Goal: Transaction & Acquisition: Purchase product/service

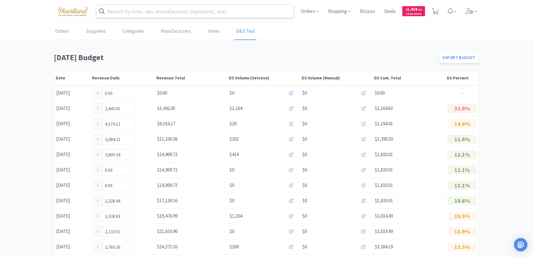
click at [200, 13] on input "text" at bounding box center [195, 11] width 198 height 13
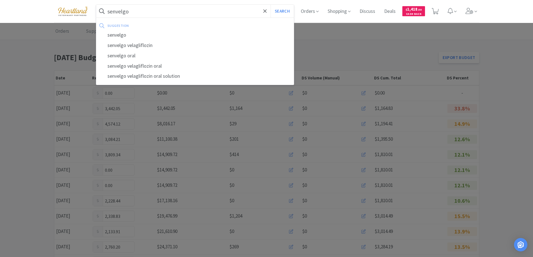
type input "senvelgo"
click at [271, 5] on button "Search" at bounding box center [282, 11] width 23 height 13
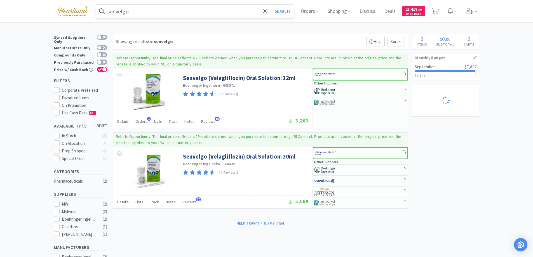
select select "1"
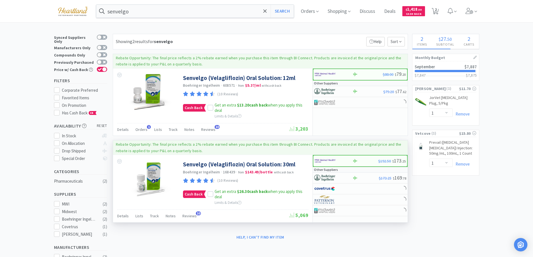
select select "1"
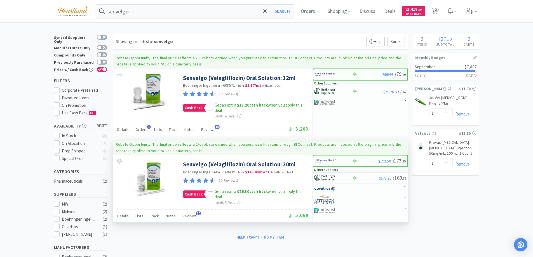
select select "1"
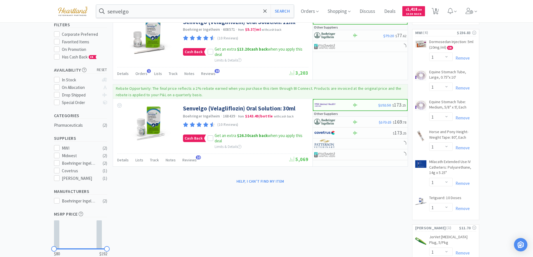
select select "1"
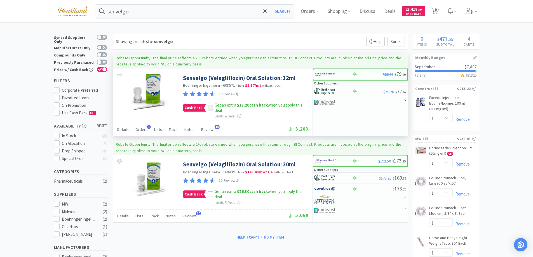
click at [210, 106] on icon at bounding box center [211, 108] width 4 height 4
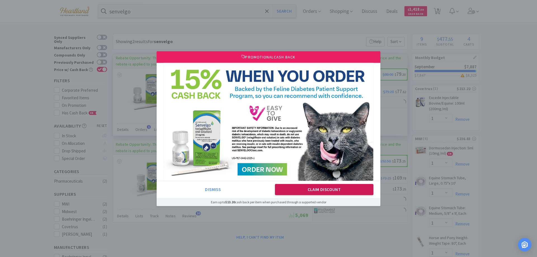
click at [328, 191] on button "Claim Discount" at bounding box center [324, 189] width 99 height 11
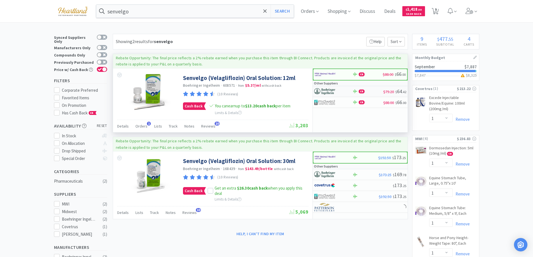
click at [339, 91] on div at bounding box center [329, 92] width 31 height 10
select select "1"
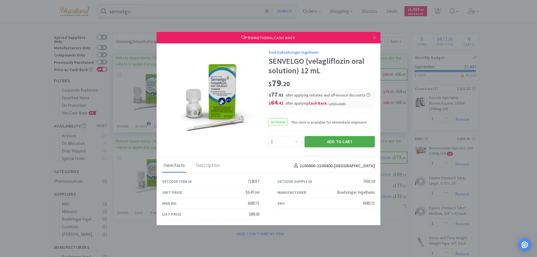
click at [346, 143] on button "Add to Cart" at bounding box center [340, 141] width 70 height 11
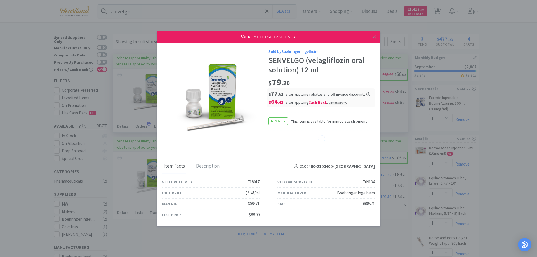
select select "1"
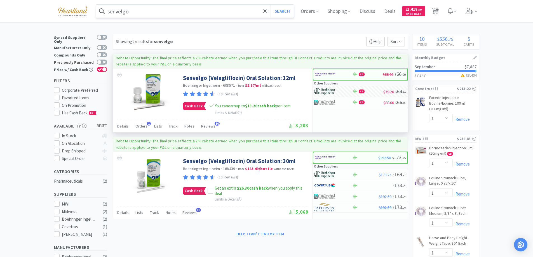
click at [216, 9] on input "senvelgo" at bounding box center [195, 11] width 198 height 13
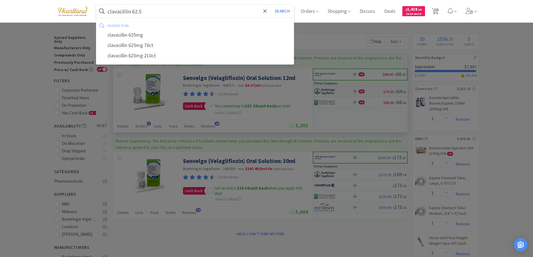
type input "clavacillin 62.5"
click at [271, 5] on button "Search" at bounding box center [282, 11] width 23 height 13
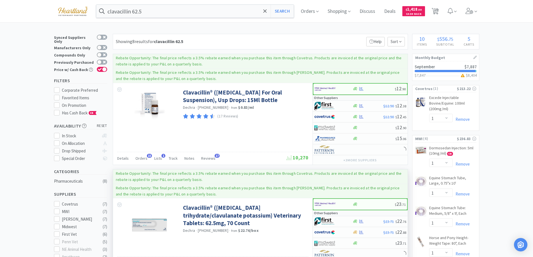
scroll to position [84, 0]
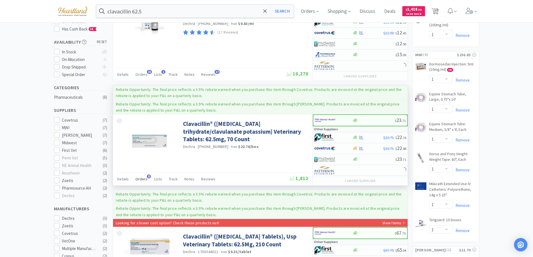
click at [138, 181] on span "Orders" at bounding box center [141, 179] width 12 height 5
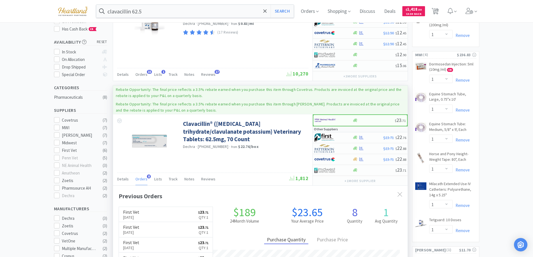
scroll to position [150, 295]
click at [345, 137] on div at bounding box center [333, 138] width 38 height 10
select select "1"
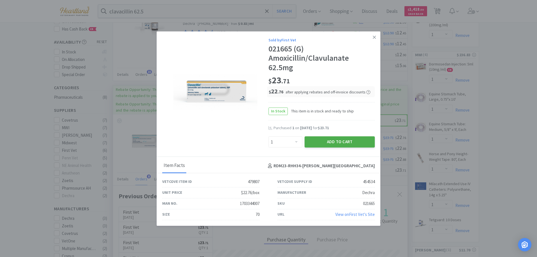
click at [337, 144] on button "Add to Cart" at bounding box center [340, 142] width 70 height 11
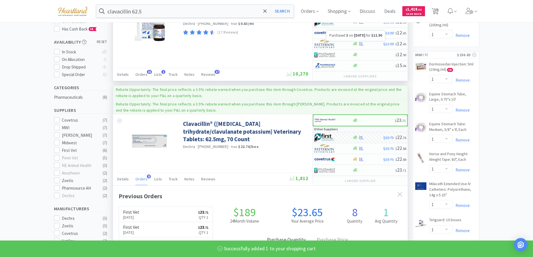
select select "1"
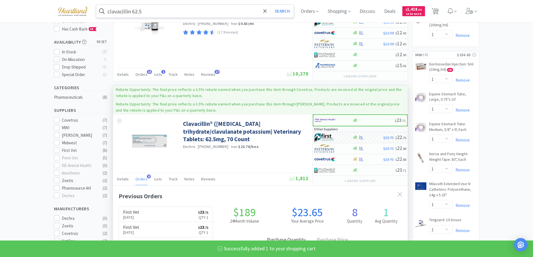
click at [170, 13] on input "clavacillin 62.5" at bounding box center [195, 11] width 198 height 13
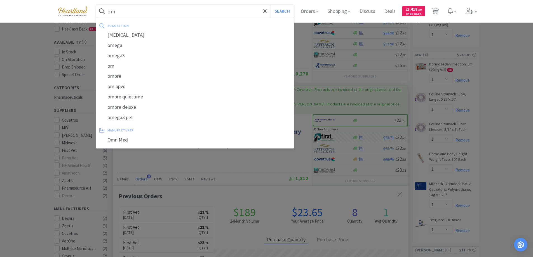
type input "o"
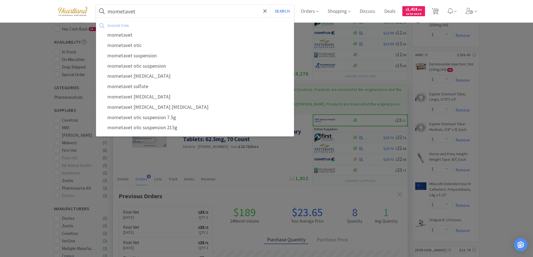
type input "mometavet"
click at [271, 5] on button "Search" at bounding box center [282, 11] width 23 height 13
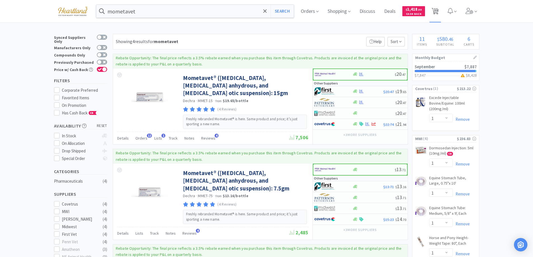
click at [438, 9] on span "11" at bounding box center [436, 9] width 4 height 22
select select "1"
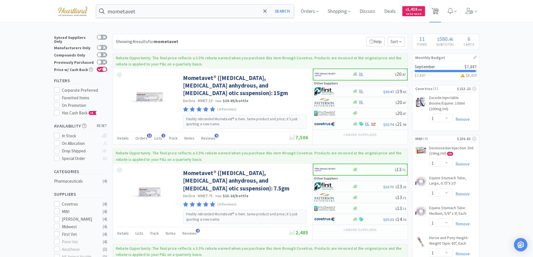
select select "1"
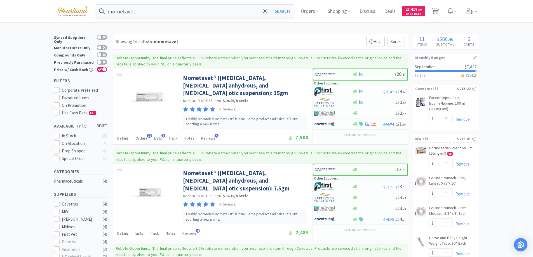
select select "1"
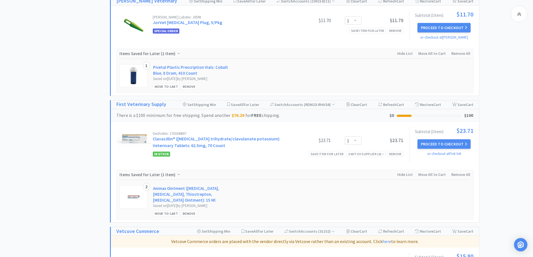
scroll to position [616, 0]
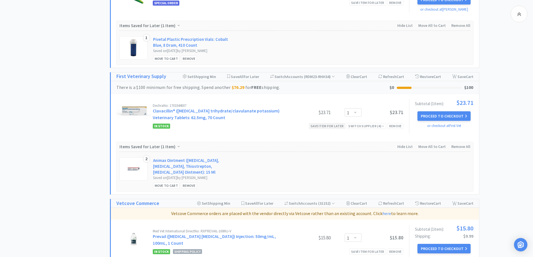
click at [332, 128] on div "Save item for later" at bounding box center [327, 126] width 37 height 6
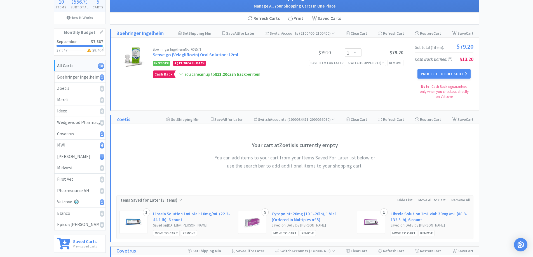
scroll to position [0, 0]
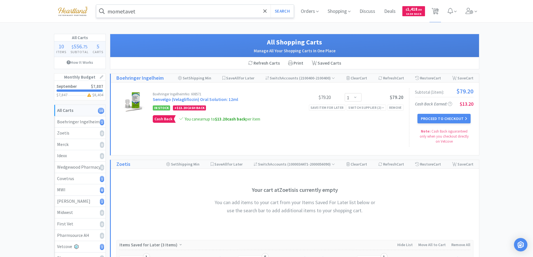
click at [171, 12] on input "mometavet" at bounding box center [195, 11] width 198 height 13
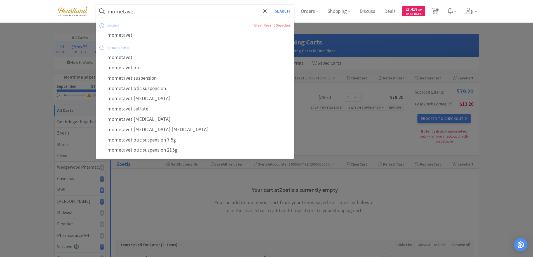
click at [171, 12] on input "mometavet" at bounding box center [195, 11] width 198 height 13
click at [271, 5] on button "Search" at bounding box center [282, 11] width 23 height 13
select select "1"
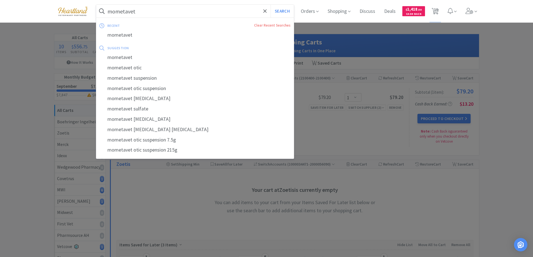
select select "1"
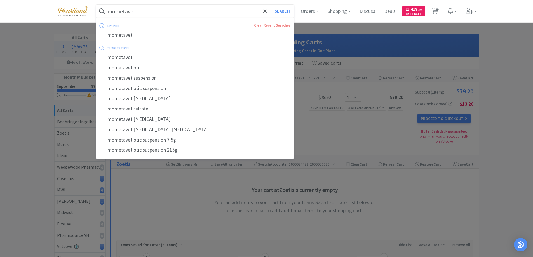
select select "1"
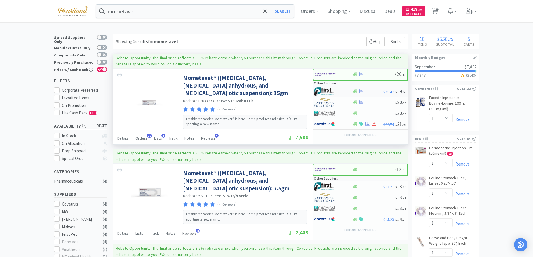
click at [345, 91] on div at bounding box center [333, 92] width 38 height 10
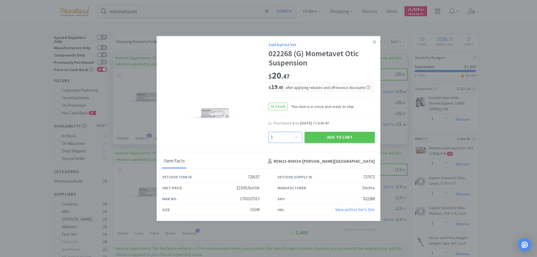
click at [294, 137] on select "Enter Quantity 1 2 3 4 5 6 7 8 9 10 11 12 13 14 15 16 17 18 19 20 Enter Quantity" at bounding box center [286, 137] width 34 height 11
select select "2"
click at [269, 132] on select "Enter Quantity 1 2 3 4 5 6 7 8 9 10 11 12 13 14 15 16 17 18 19 20 Enter Quantity" at bounding box center [286, 137] width 34 height 11
click at [337, 137] on button "Add to Cart" at bounding box center [340, 137] width 70 height 11
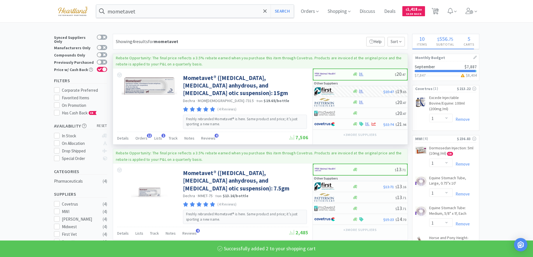
select select "2"
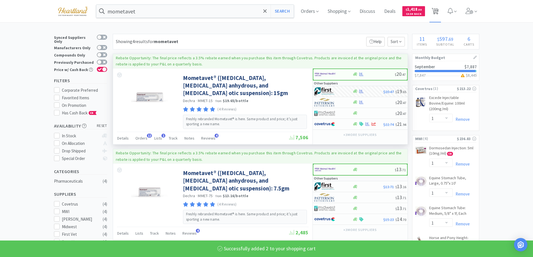
click at [437, 7] on span "11" at bounding box center [436, 9] width 4 height 22
select select "1"
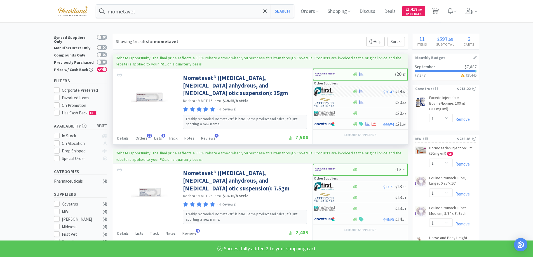
select select "1"
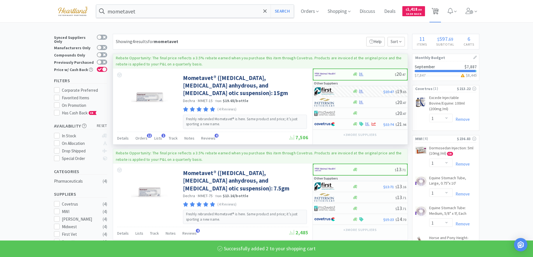
select select "2"
select select "1"
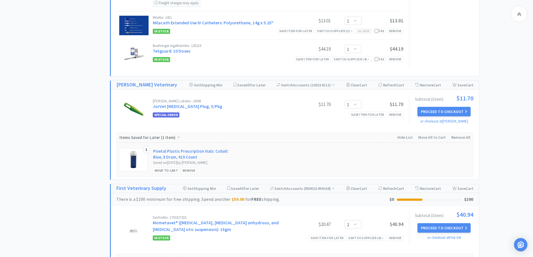
scroll to position [616, 0]
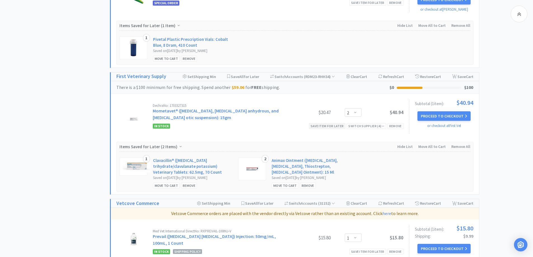
click at [324, 127] on div "Save item for later" at bounding box center [327, 126] width 37 height 6
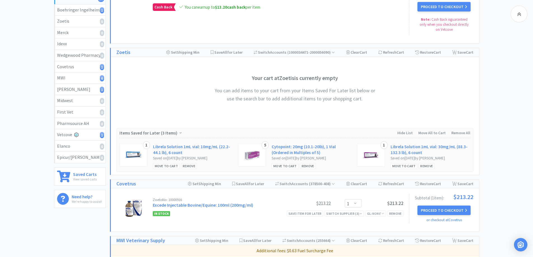
scroll to position [0, 0]
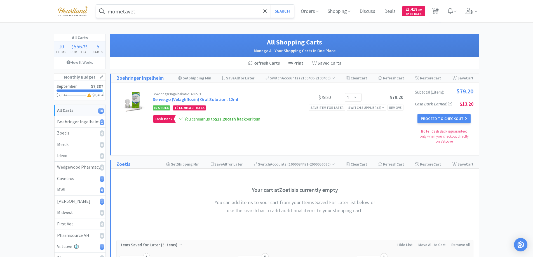
click at [160, 10] on input "mometavet" at bounding box center [195, 11] width 198 height 13
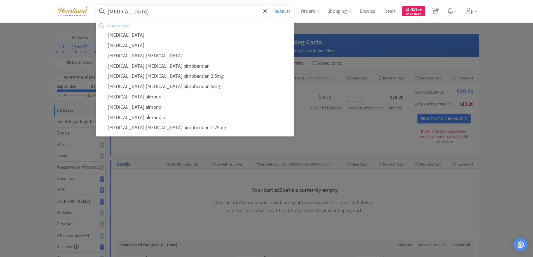
type input "[MEDICAL_DATA]"
click at [271, 5] on button "Search" at bounding box center [282, 11] width 23 height 13
select select "1"
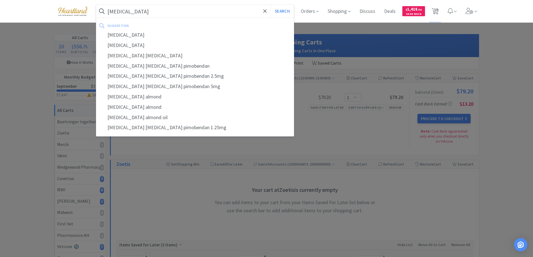
select select "1"
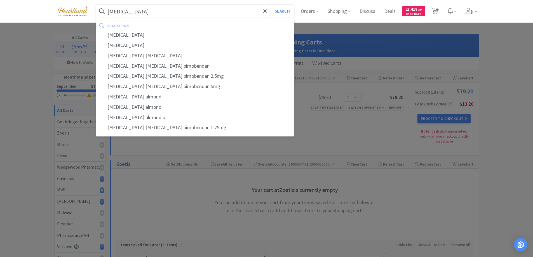
select select "1"
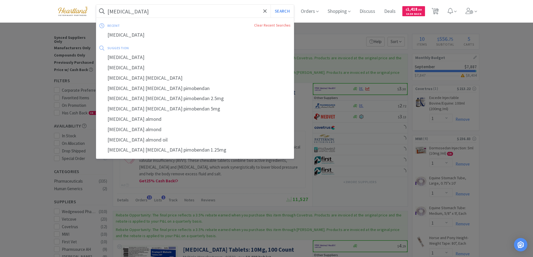
click at [148, 6] on input "[MEDICAL_DATA]" at bounding box center [195, 11] width 198 height 13
click at [147, 11] on input "[MEDICAL_DATA]" at bounding box center [195, 11] width 198 height 13
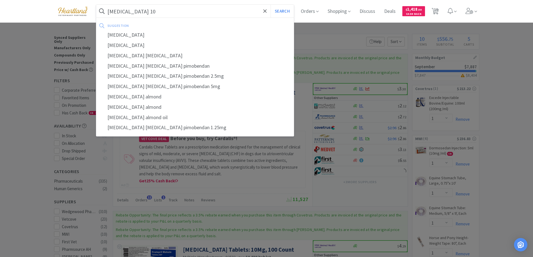
type input "[MEDICAL_DATA] 10"
click at [271, 5] on button "Search" at bounding box center [282, 11] width 23 height 13
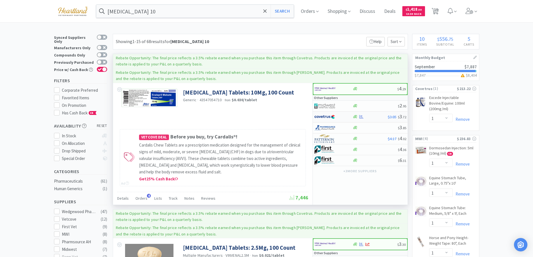
click at [341, 116] on div at bounding box center [329, 117] width 31 height 10
select select "1"
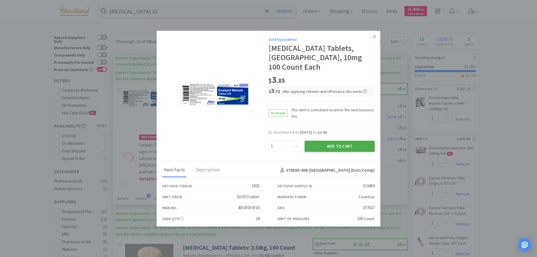
click at [331, 141] on button "Add to Cart" at bounding box center [340, 146] width 70 height 11
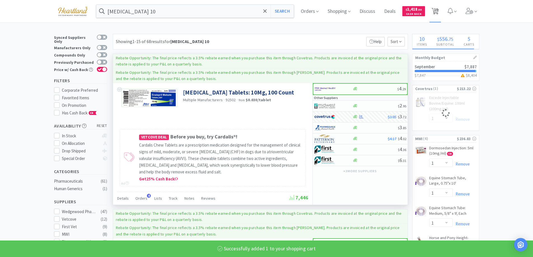
select select "1"
click at [438, 15] on span "11" at bounding box center [436, 9] width 4 height 22
select select "1"
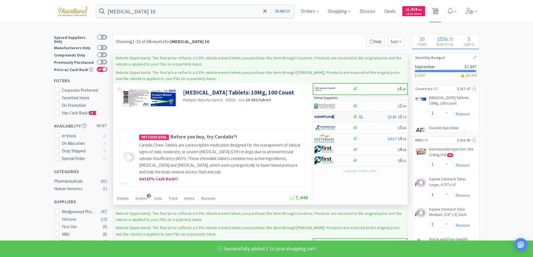
select select "1"
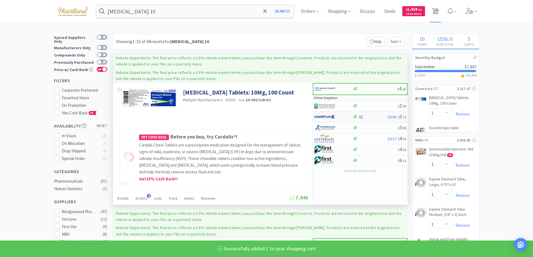
select select "1"
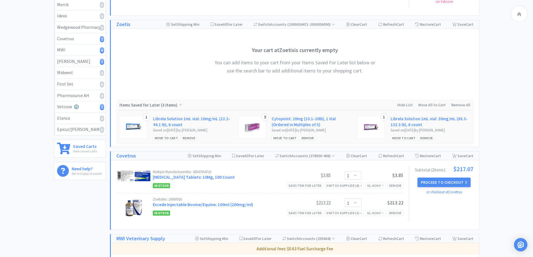
scroll to position [168, 0]
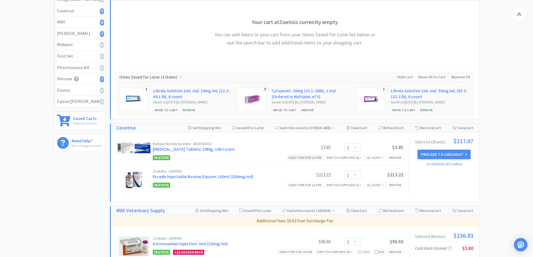
click at [292, 158] on div "Save item for later" at bounding box center [305, 158] width 37 height 6
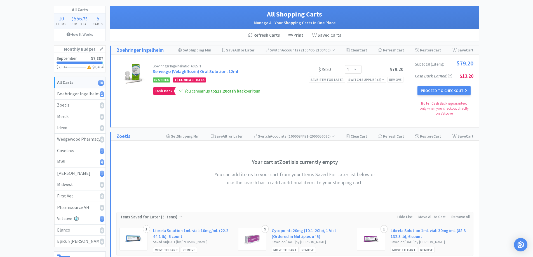
scroll to position [0, 0]
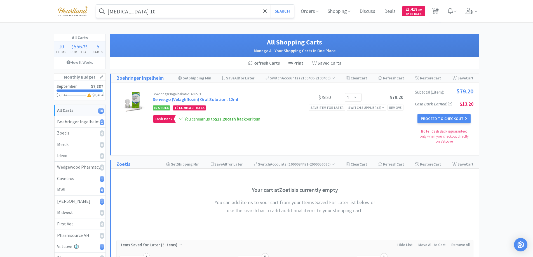
click at [170, 9] on input "[MEDICAL_DATA] 10" at bounding box center [195, 11] width 198 height 13
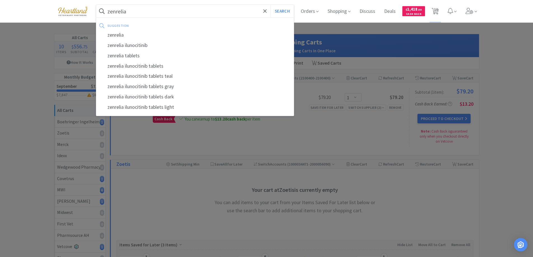
type input "zenrelia"
click at [271, 5] on button "Search" at bounding box center [282, 11] width 23 height 13
select select "1"
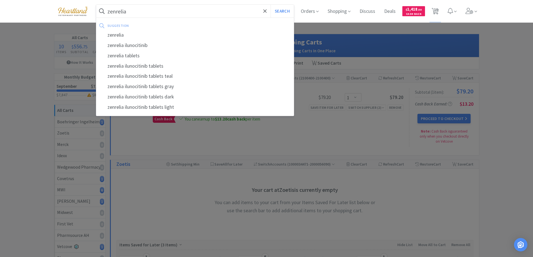
select select "1"
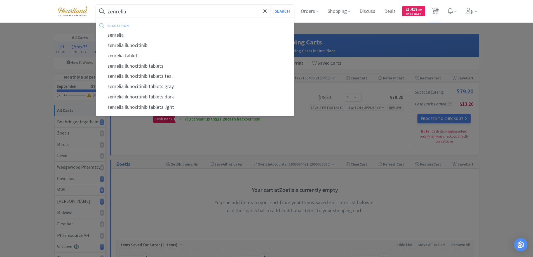
select select "1"
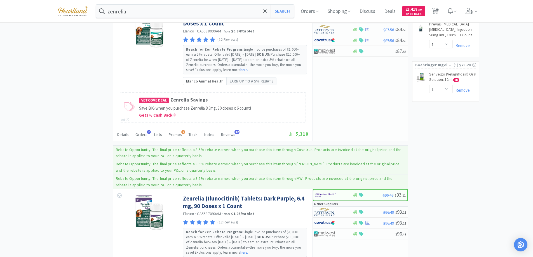
scroll to position [448, 0]
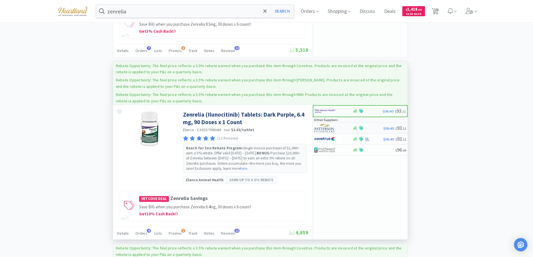
click at [341, 129] on div at bounding box center [329, 128] width 31 height 10
select select "1"
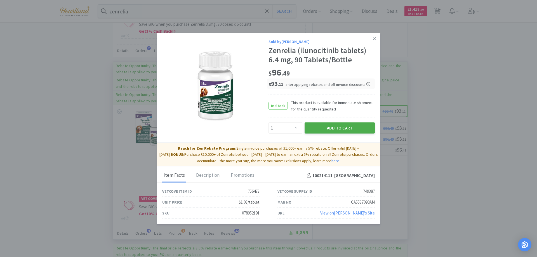
click at [338, 128] on button "Add to Cart" at bounding box center [340, 128] width 70 height 11
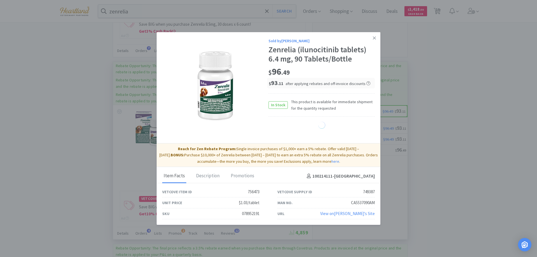
select select "1"
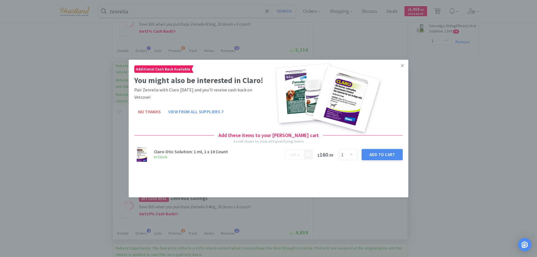
drag, startPoint x: 403, startPoint y: 64, endPoint x: 399, endPoint y: 61, distance: 4.9
click at [403, 64] on icon at bounding box center [402, 65] width 3 height 5
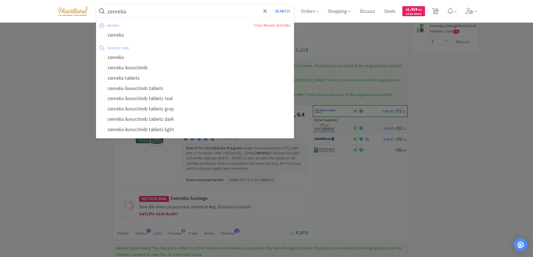
click at [189, 11] on input "zenrelia" at bounding box center [195, 11] width 198 height 13
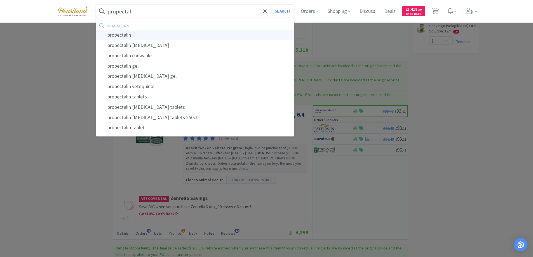
click at [126, 35] on div "propectalin" at bounding box center [195, 35] width 198 height 10
type input "propectalin"
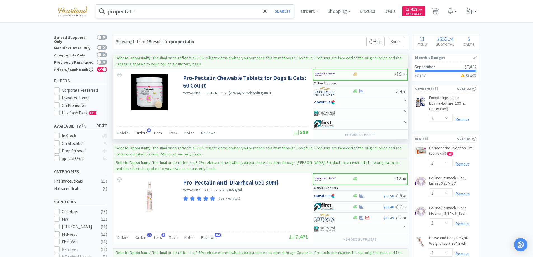
click at [140, 133] on span "Orders" at bounding box center [141, 132] width 12 height 5
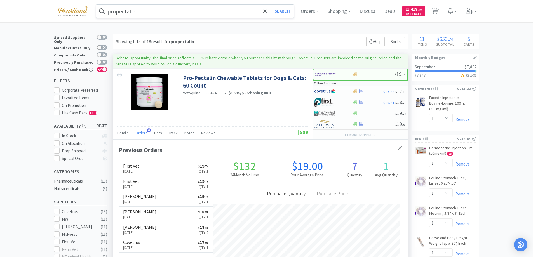
scroll to position [145, 295]
click at [347, 92] on div at bounding box center [333, 92] width 38 height 10
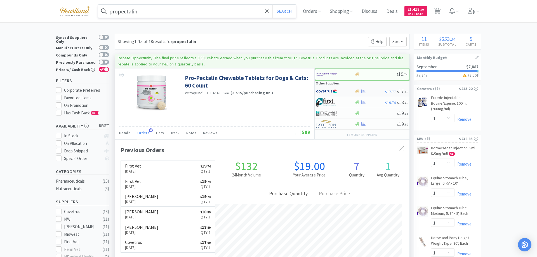
select select "1"
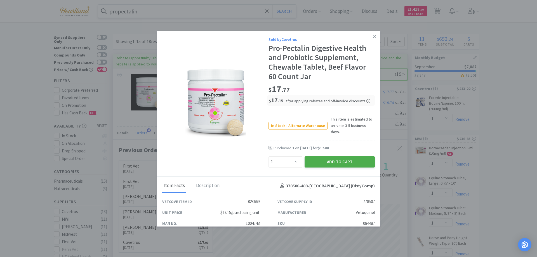
click at [326, 159] on button "Add to Cart" at bounding box center [340, 161] width 70 height 11
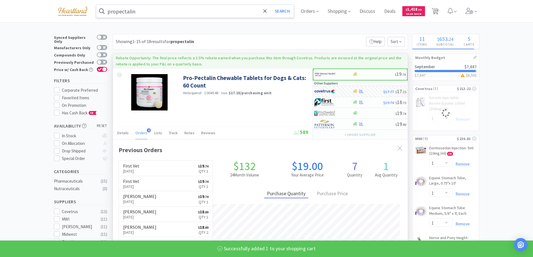
select select "1"
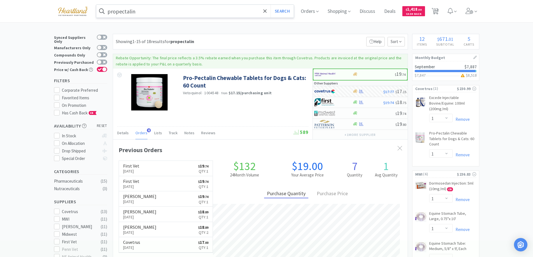
click at [189, 20] on div "propectalin Search Orders Shopping Discuss Discuss Deals Deals $ 1,418 . 50 Cas…" at bounding box center [266, 11] width 425 height 22
click at [189, 17] on input "propectalin" at bounding box center [195, 11] width 198 height 13
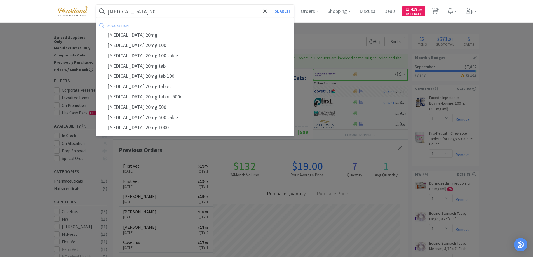
type input "[MEDICAL_DATA] 20"
click at [271, 5] on button "Search" at bounding box center [282, 11] width 23 height 13
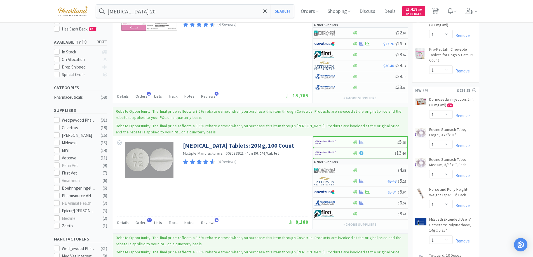
scroll to position [112, 0]
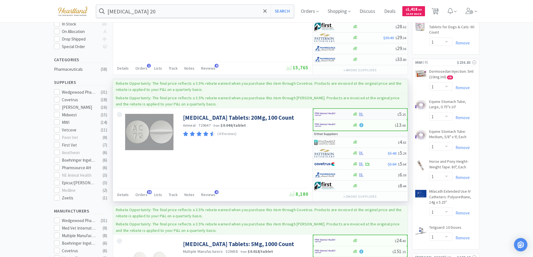
click at [343, 114] on div at bounding box center [330, 114] width 31 height 10
select select "1"
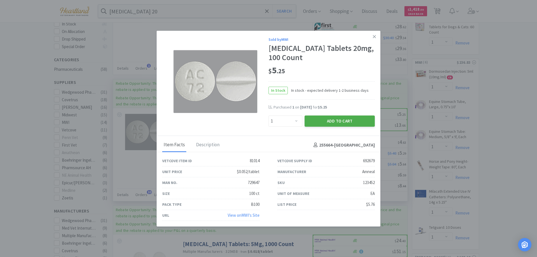
click at [348, 122] on button "Add to Cart" at bounding box center [340, 121] width 70 height 11
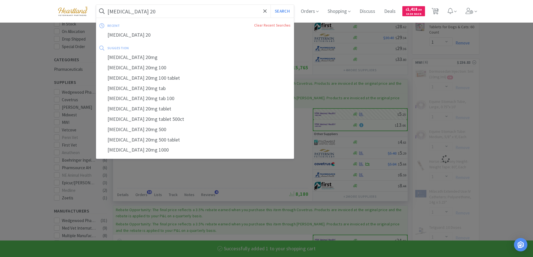
click at [196, 12] on input "[MEDICAL_DATA] 20" at bounding box center [195, 11] width 198 height 13
select select "1"
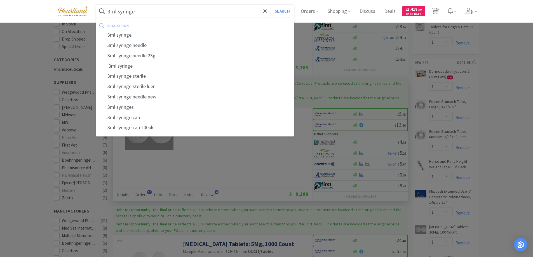
click at [271, 5] on button "Search" at bounding box center [282, 11] width 23 height 13
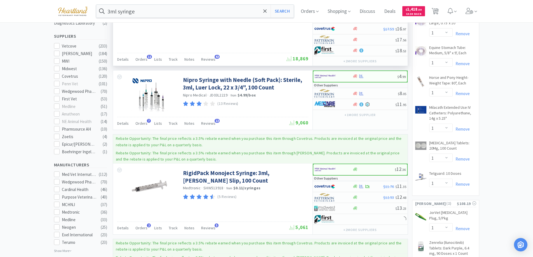
scroll to position [252, 0]
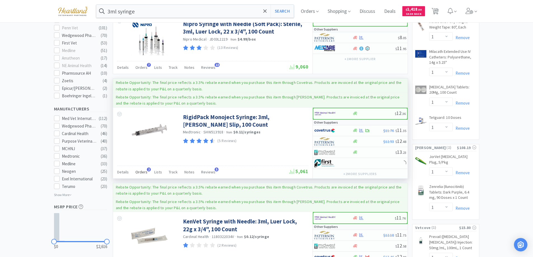
click at [144, 170] on span "Orders" at bounding box center [141, 172] width 12 height 5
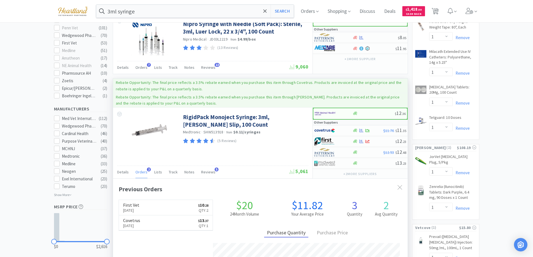
scroll to position [145, 295]
click at [144, 171] on span "Orders" at bounding box center [141, 172] width 12 height 5
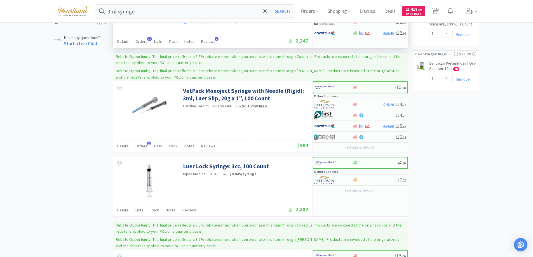
scroll to position [588, 0]
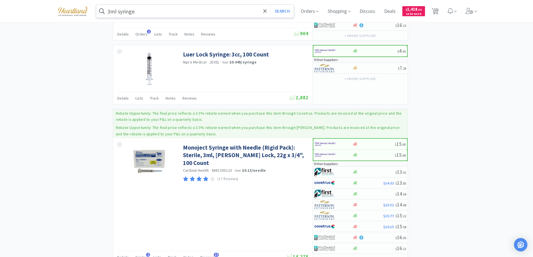
click at [152, 11] on input "3ml syringe" at bounding box center [195, 11] width 198 height 13
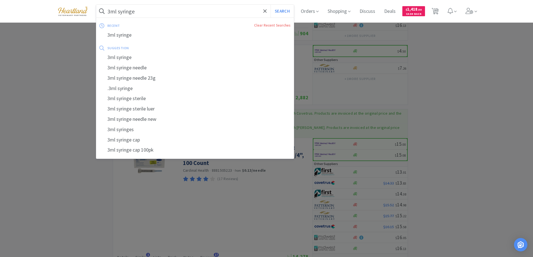
click at [152, 11] on input "3ml syringe" at bounding box center [195, 11] width 198 height 13
click at [151, 12] on input "3ml syringe" at bounding box center [195, 11] width 198 height 13
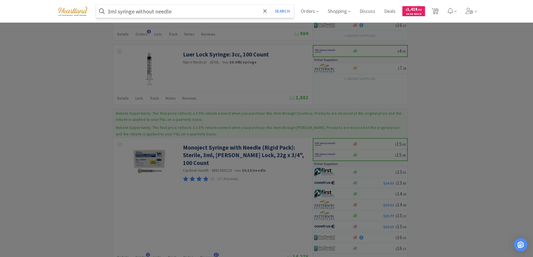
type input "3ml syringe without needle"
click at [271, 5] on button "Search" at bounding box center [282, 11] width 23 height 13
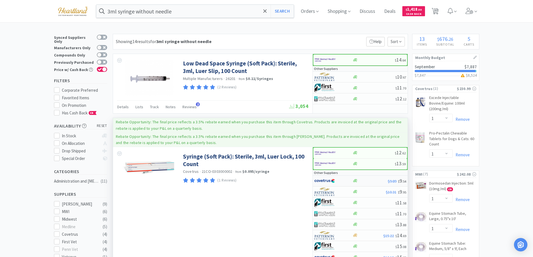
click at [339, 182] on div at bounding box center [329, 181] width 31 height 10
select select "1"
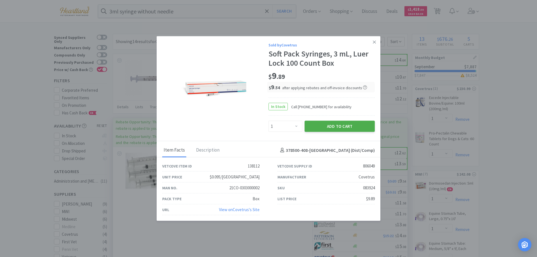
click at [333, 129] on button "Add to Cart" at bounding box center [340, 126] width 70 height 11
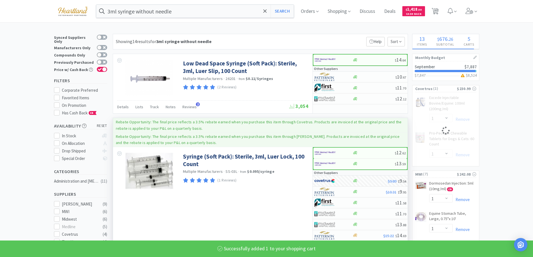
select select "1"
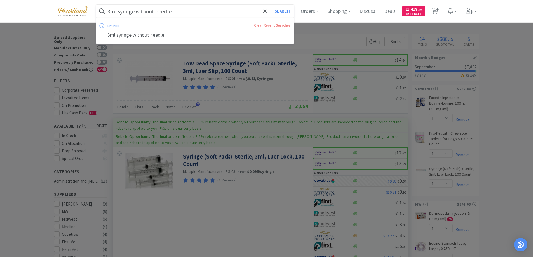
click at [203, 5] on input "3ml syringe without needle" at bounding box center [195, 11] width 198 height 13
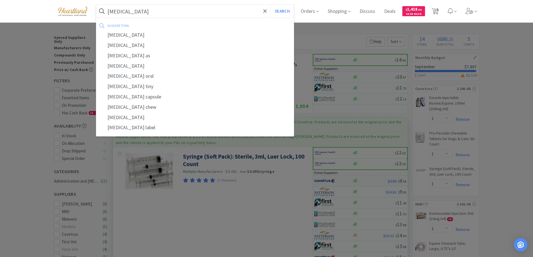
type input "[MEDICAL_DATA]"
click at [271, 5] on button "Search" at bounding box center [282, 11] width 23 height 13
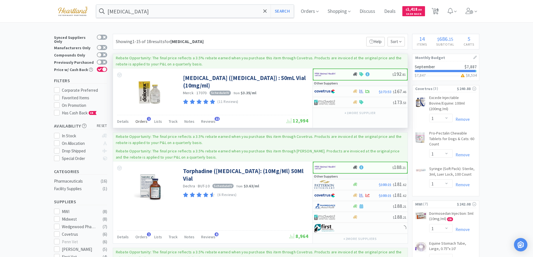
click at [142, 121] on span "Orders" at bounding box center [141, 121] width 12 height 5
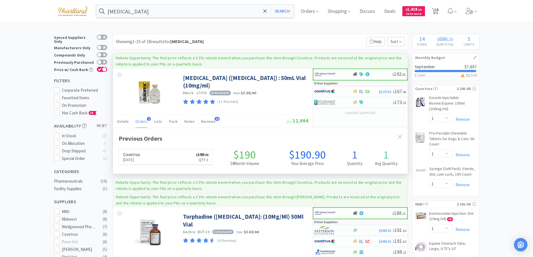
scroll to position [145, 295]
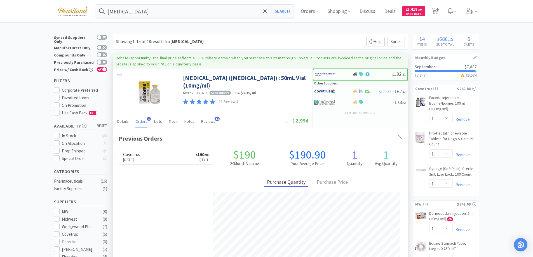
click at [142, 121] on span "Orders" at bounding box center [141, 121] width 12 height 5
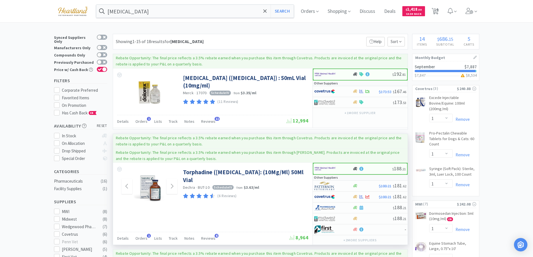
scroll to position [56, 0]
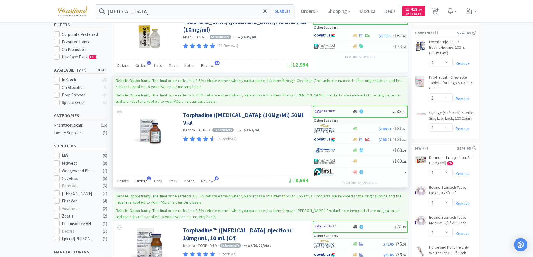
click at [139, 180] on span "Orders" at bounding box center [141, 181] width 12 height 5
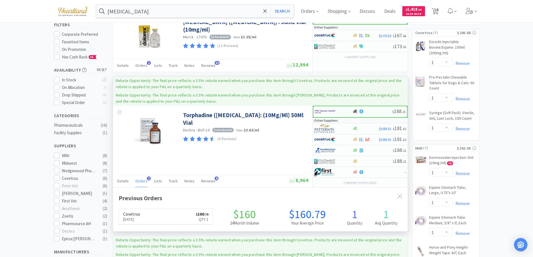
scroll to position [145, 295]
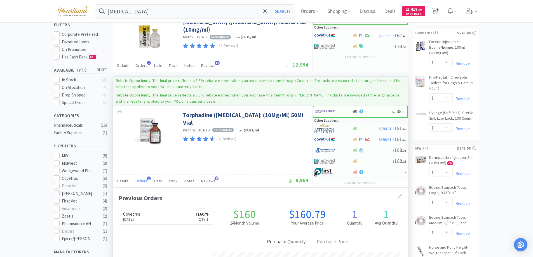
click at [139, 180] on span "Orders" at bounding box center [141, 181] width 12 height 5
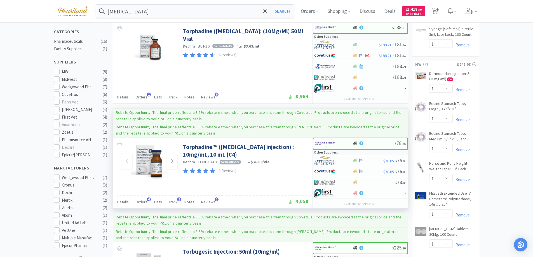
scroll to position [168, 0]
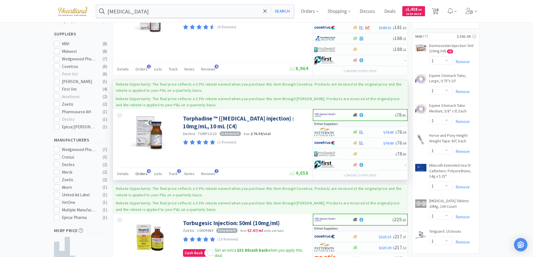
click at [141, 172] on span "Orders" at bounding box center [141, 173] width 12 height 5
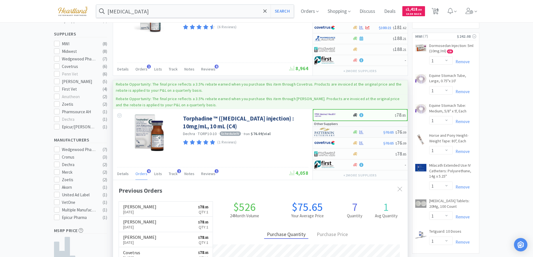
click at [345, 128] on div at bounding box center [333, 132] width 38 height 10
select select "1"
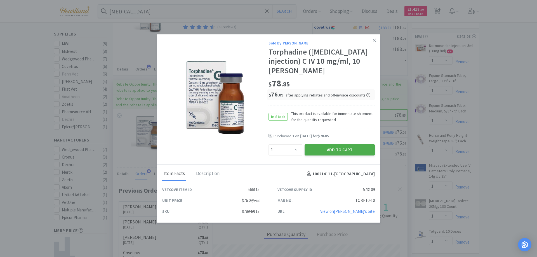
click at [340, 148] on button "Add to Cart" at bounding box center [340, 149] width 70 height 11
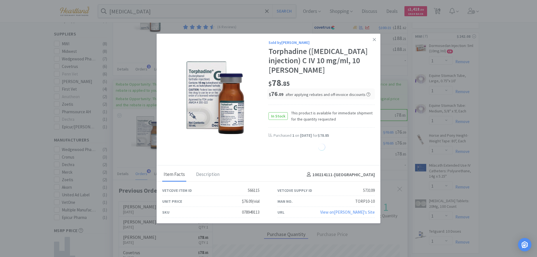
select select "1"
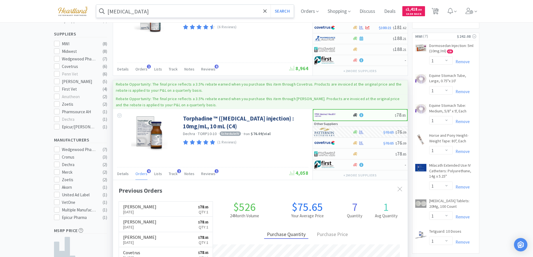
click at [162, 15] on input "[MEDICAL_DATA]" at bounding box center [195, 11] width 198 height 13
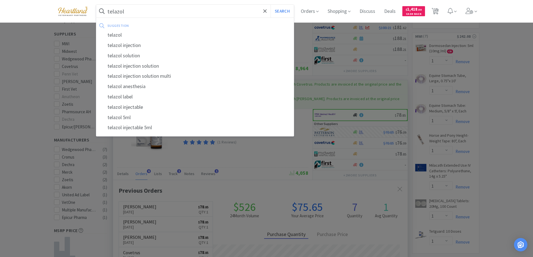
type input "telazol"
click at [271, 5] on button "Search" at bounding box center [282, 11] width 23 height 13
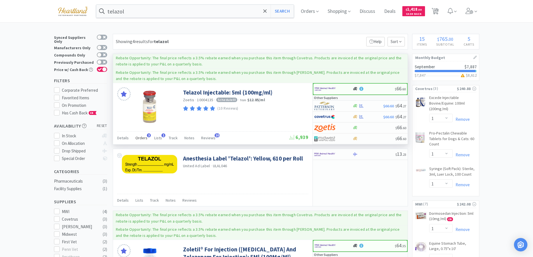
click at [144, 139] on span "Orders" at bounding box center [141, 137] width 12 height 5
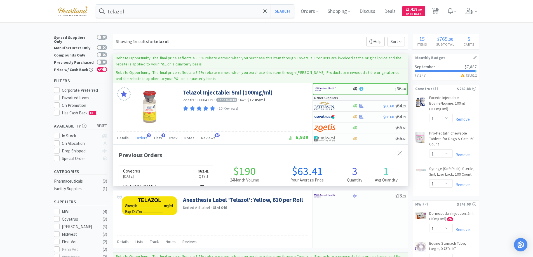
scroll to position [145, 295]
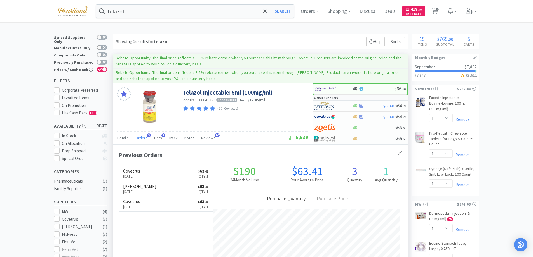
click at [144, 139] on span "Orders" at bounding box center [141, 137] width 12 height 5
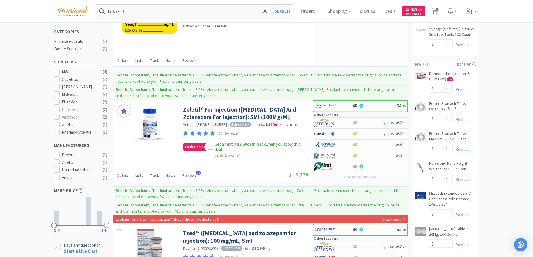
scroll to position [0, 0]
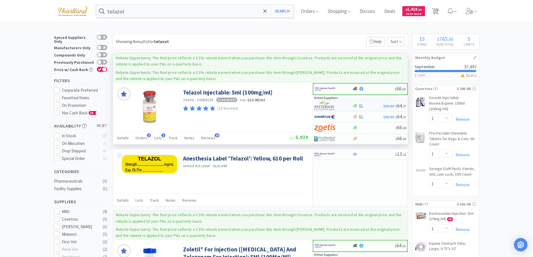
click at [348, 104] on div at bounding box center [333, 106] width 38 height 10
select select "1"
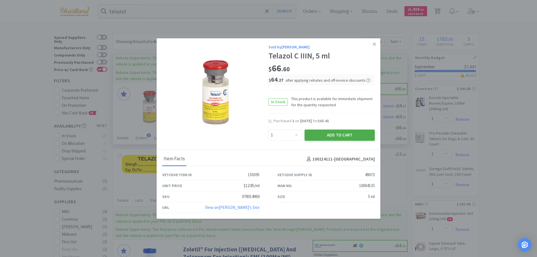
click at [346, 133] on button "Add to Cart" at bounding box center [340, 135] width 70 height 11
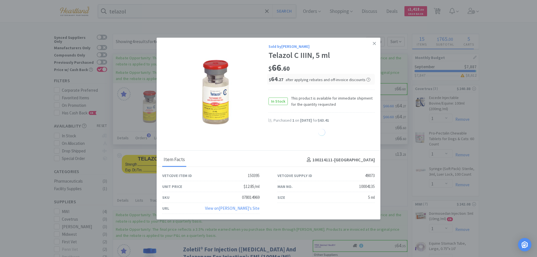
select select "1"
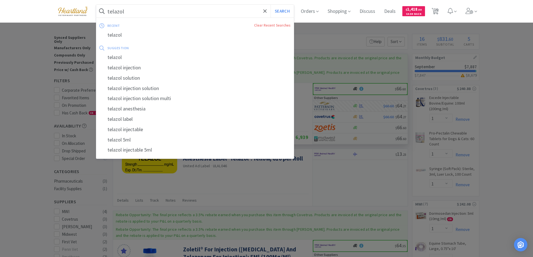
click at [213, 13] on input "telazol" at bounding box center [195, 11] width 198 height 13
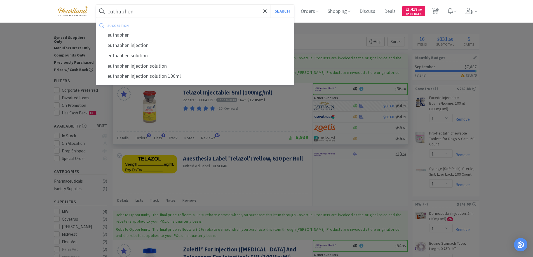
type input "euthaphen"
click at [271, 5] on button "Search" at bounding box center [282, 11] width 23 height 13
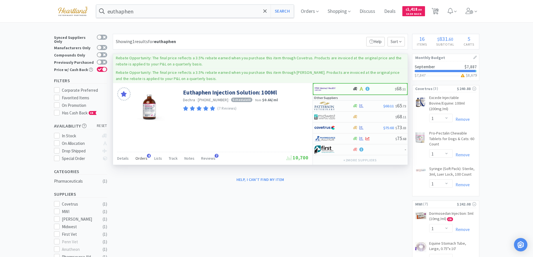
click at [141, 158] on span "Orders" at bounding box center [141, 158] width 12 height 5
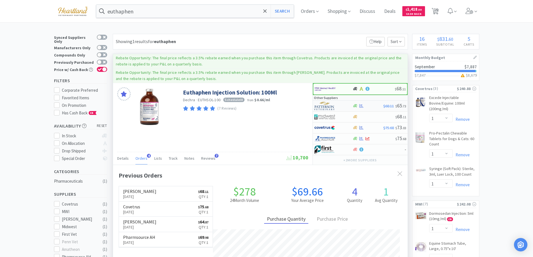
click at [344, 107] on div at bounding box center [329, 106] width 31 height 10
select select "1"
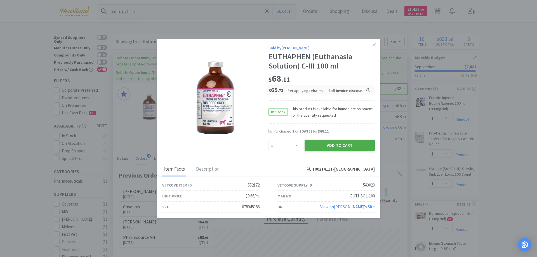
click at [355, 148] on button "Add to Cart" at bounding box center [340, 145] width 70 height 11
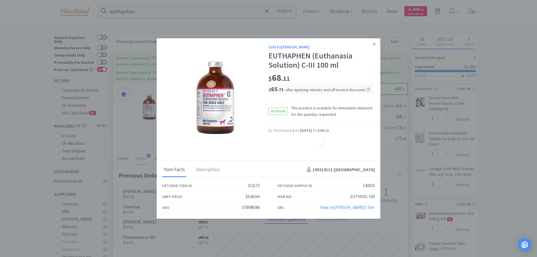
select select "1"
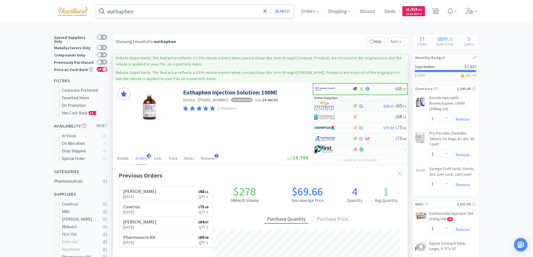
click at [184, 8] on input "euthaphen" at bounding box center [195, 11] width 198 height 13
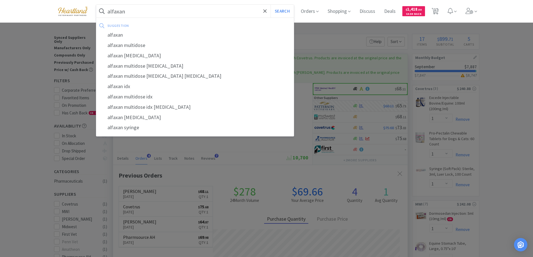
type input "alfaxan"
click at [271, 5] on button "Search" at bounding box center [282, 11] width 23 height 13
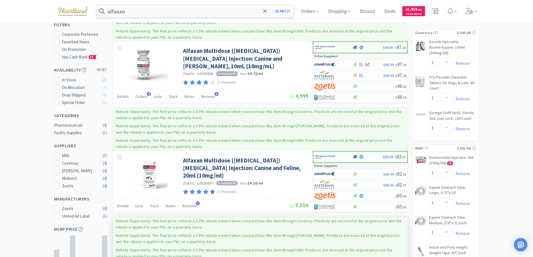
scroll to position [28, 0]
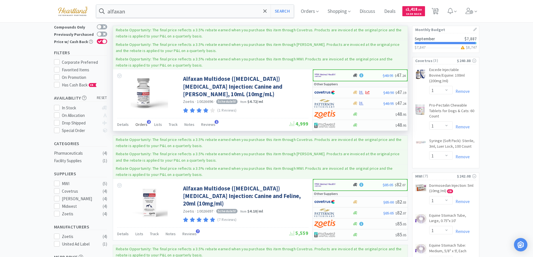
click at [142, 122] on span "Orders" at bounding box center [141, 124] width 12 height 5
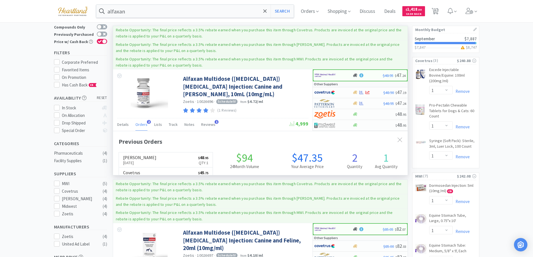
scroll to position [145, 295]
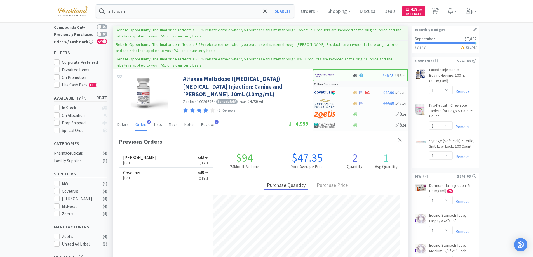
click at [142, 122] on span "Orders" at bounding box center [141, 124] width 12 height 5
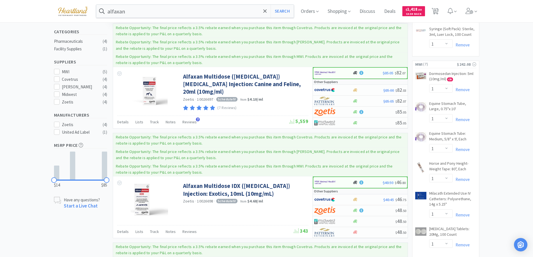
scroll to position [0, 0]
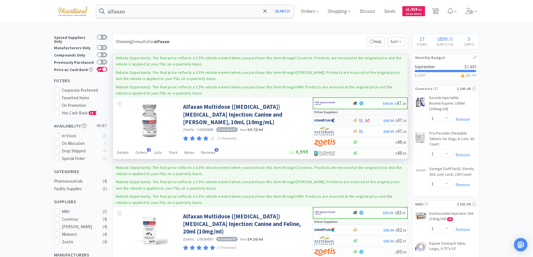
click at [346, 121] on div at bounding box center [333, 121] width 38 height 10
select select "1"
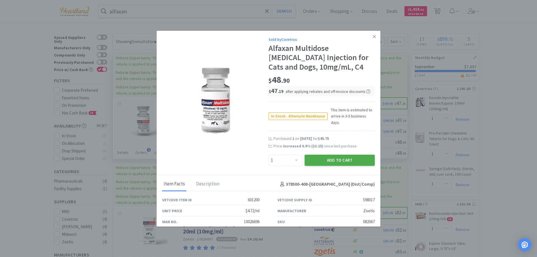
click at [339, 155] on button "Add to Cart" at bounding box center [340, 160] width 70 height 11
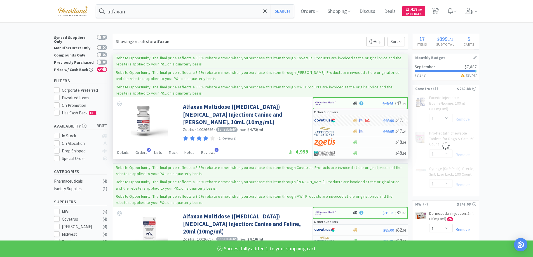
select select "1"
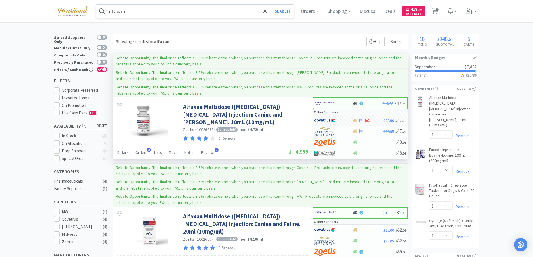
click at [223, 13] on input "alfaxan" at bounding box center [195, 11] width 198 height 13
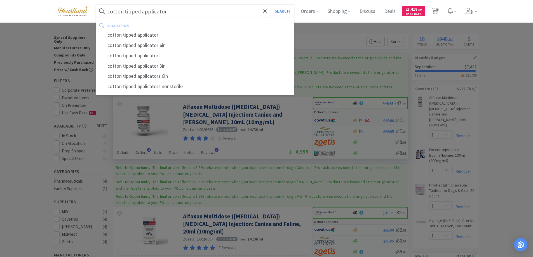
type input "cotton tipped applicator"
click at [271, 5] on button "Search" at bounding box center [282, 11] width 23 height 13
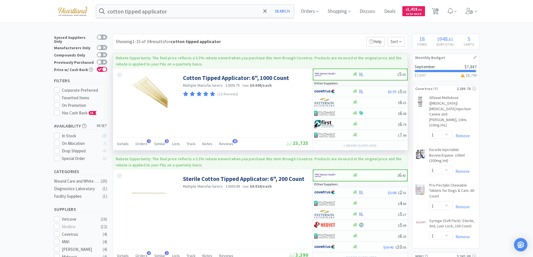
scroll to position [28, 0]
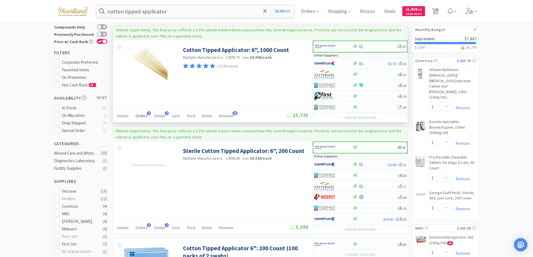
click at [139, 115] on span "Orders" at bounding box center [141, 115] width 12 height 5
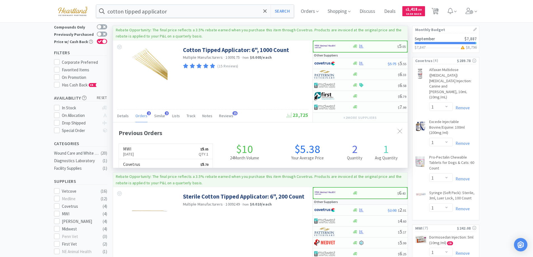
scroll to position [145, 295]
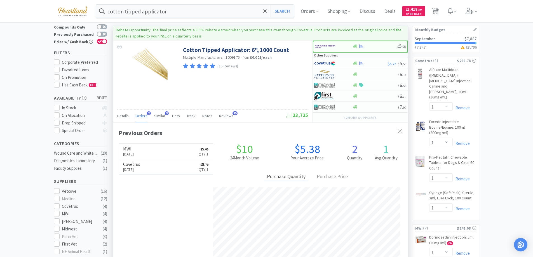
click at [139, 115] on span "Orders" at bounding box center [141, 115] width 12 height 5
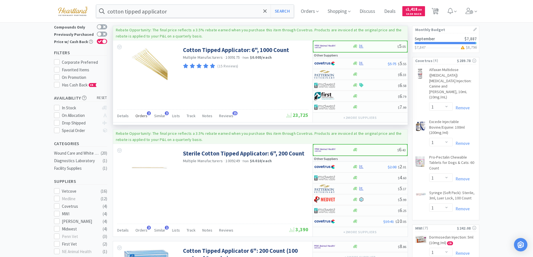
scroll to position [84, 0]
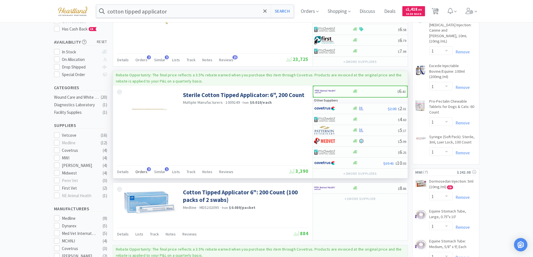
click at [139, 173] on span "Orders" at bounding box center [141, 171] width 12 height 5
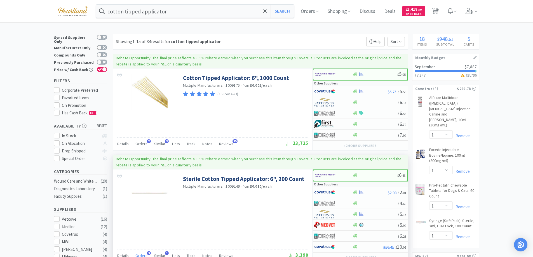
scroll to position [112, 0]
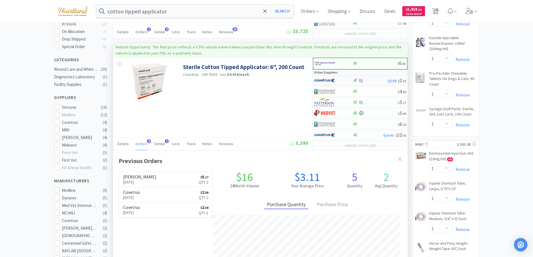
click at [345, 79] on div at bounding box center [333, 81] width 38 height 10
select select "1"
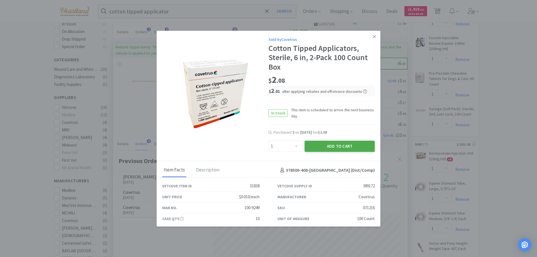
click at [340, 146] on button "Add to Cart" at bounding box center [340, 146] width 70 height 11
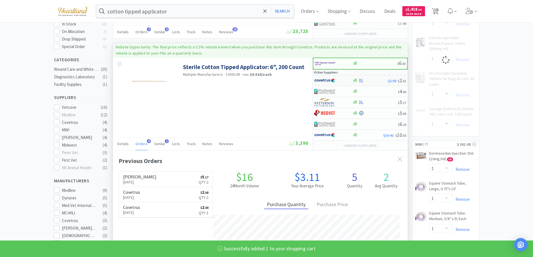
select select "1"
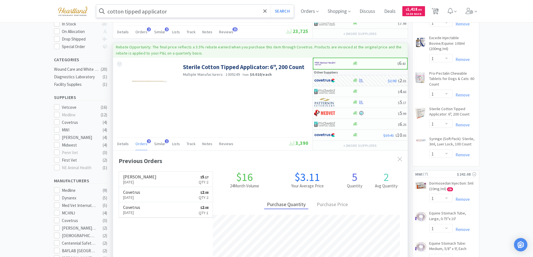
click at [199, 9] on input "cotton tipped applicator" at bounding box center [195, 11] width 198 height 13
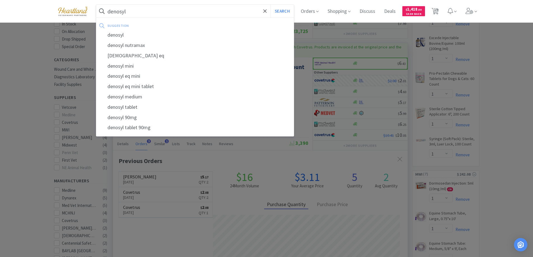
type input "denosyl"
click at [271, 5] on button "Search" at bounding box center [282, 11] width 23 height 13
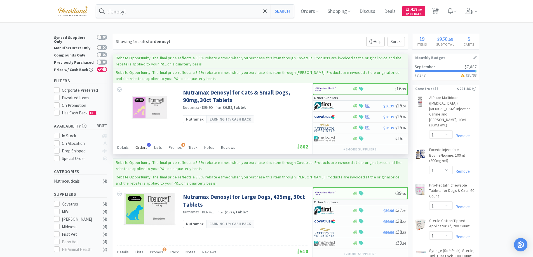
click at [140, 147] on span "Orders" at bounding box center [141, 147] width 12 height 5
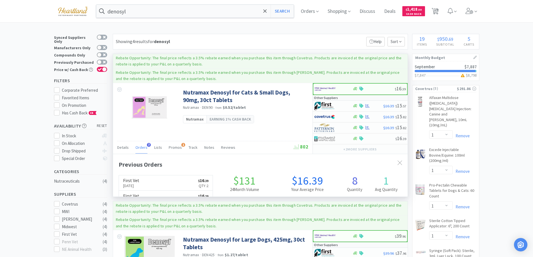
scroll to position [145, 295]
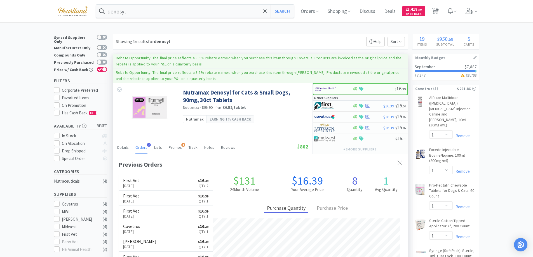
click at [140, 147] on span "Orders" at bounding box center [141, 147] width 12 height 5
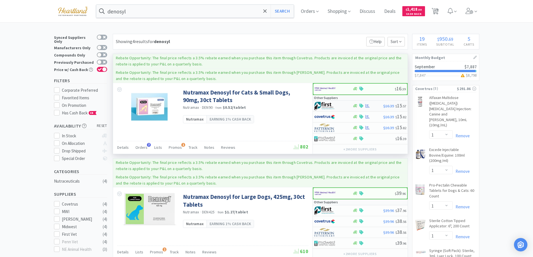
click at [345, 106] on div at bounding box center [333, 106] width 38 height 10
select select "1"
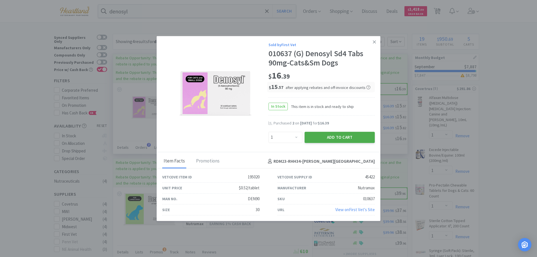
click at [334, 138] on button "Add to Cart" at bounding box center [340, 137] width 70 height 11
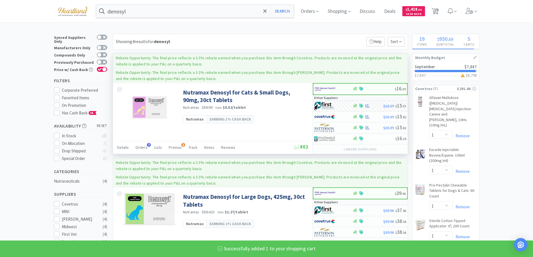
select select "1"
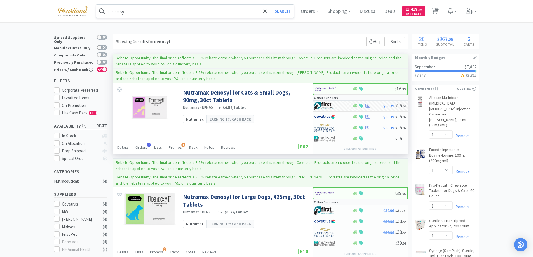
click at [160, 10] on input "denosyl" at bounding box center [195, 11] width 198 height 13
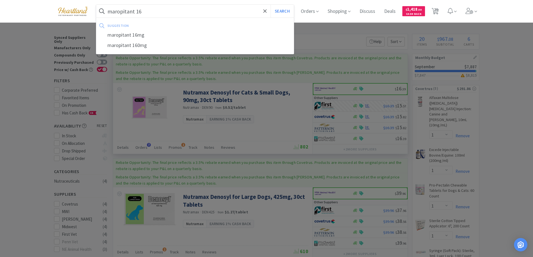
type input "maropitant 16"
click at [271, 5] on button "Search" at bounding box center [282, 11] width 23 height 13
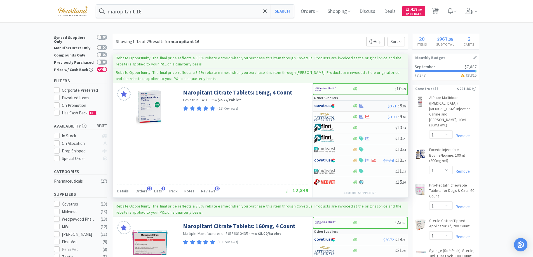
click at [341, 105] on div at bounding box center [329, 106] width 31 height 10
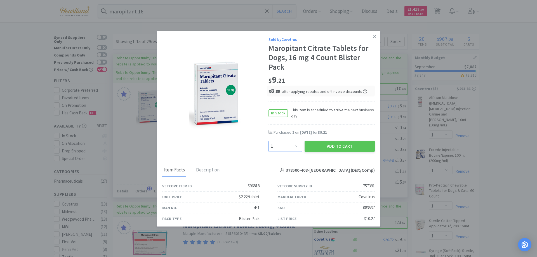
click at [294, 147] on select "Enter Quantity 1 2 3 4 5 6 7 8 9 10 11 12 13 14 15 16 17 18 19 20 Enter Quantity" at bounding box center [286, 146] width 34 height 11
select select "2"
click at [269, 141] on select "Enter Quantity 1 2 3 4 5 6 7 8 9 10 11 12 13 14 15 16 17 18 19 20 Enter Quantity" at bounding box center [286, 146] width 34 height 11
click at [342, 147] on button "Add to Cart" at bounding box center [340, 146] width 70 height 11
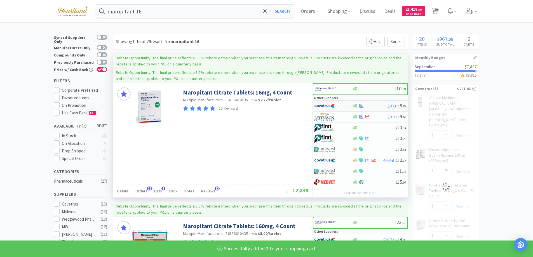
select select "2"
select select "1"
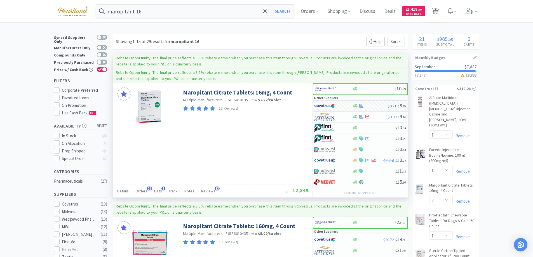
click at [438, 8] on span "21" at bounding box center [436, 9] width 4 height 22
select select "1"
select select "2"
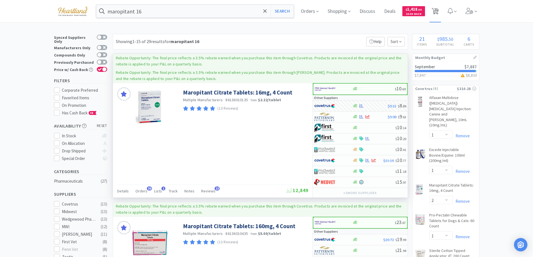
select select "1"
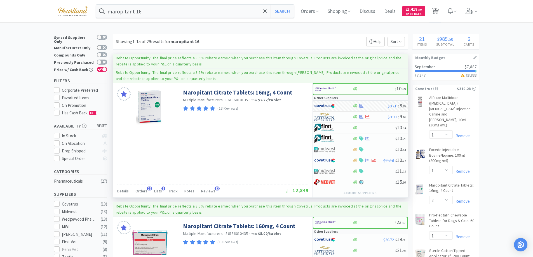
select select "1"
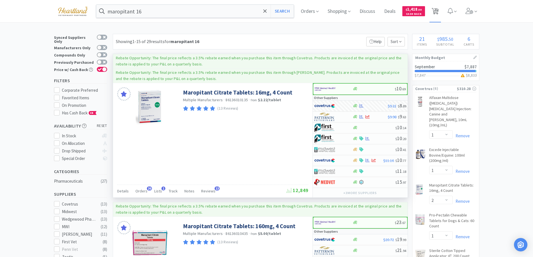
select select "1"
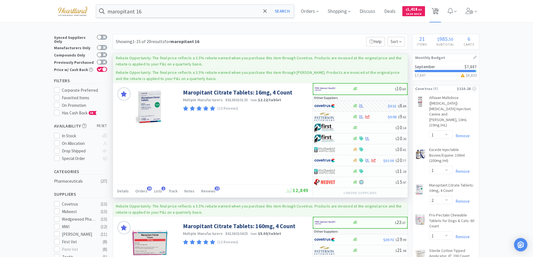
select select "1"
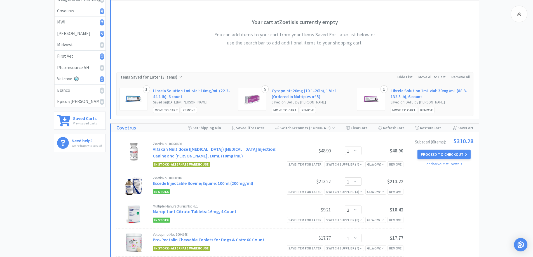
scroll to position [196, 0]
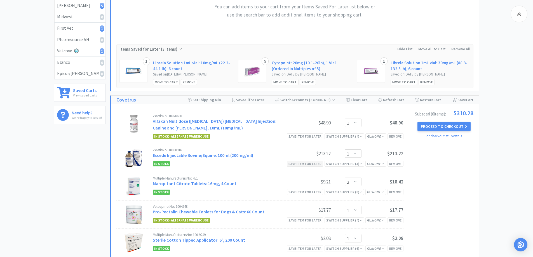
click at [310, 165] on div "Save item for later" at bounding box center [305, 164] width 37 height 6
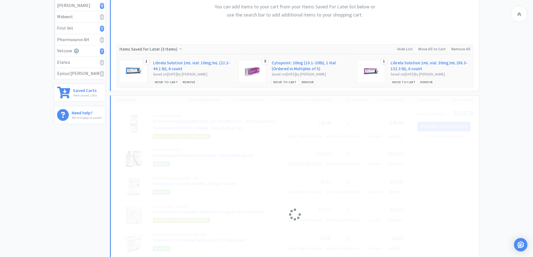
select select "2"
select select "1"
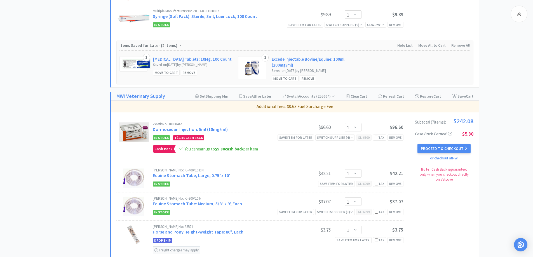
scroll to position [448, 0]
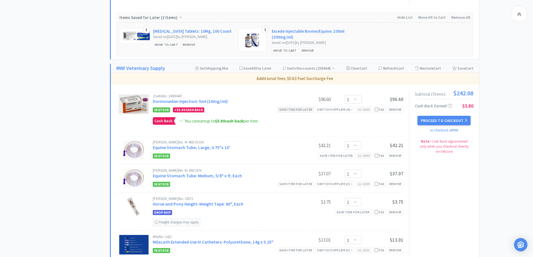
click at [287, 109] on div "Save item for later" at bounding box center [296, 110] width 37 height 6
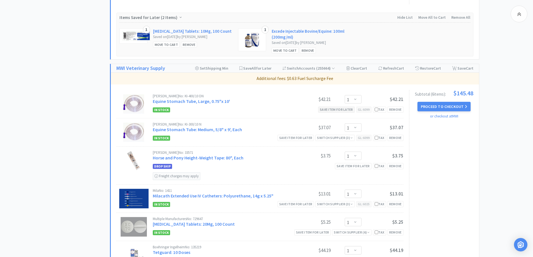
click at [323, 111] on div "Save item for later" at bounding box center [336, 110] width 37 height 6
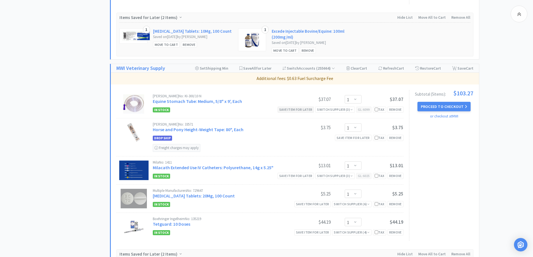
click at [292, 109] on div "Save item for later" at bounding box center [296, 110] width 37 height 6
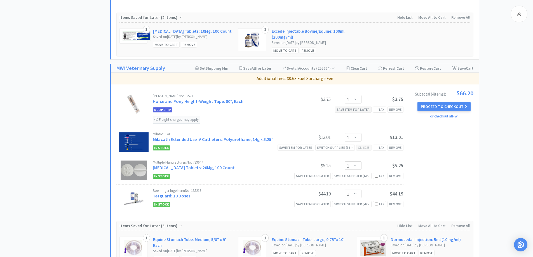
click at [343, 109] on div "Save item for later" at bounding box center [353, 110] width 37 height 6
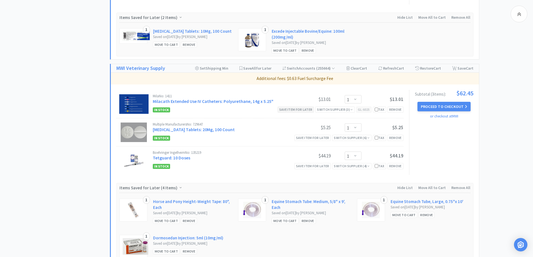
click at [290, 109] on div "Save item for later" at bounding box center [296, 110] width 37 height 6
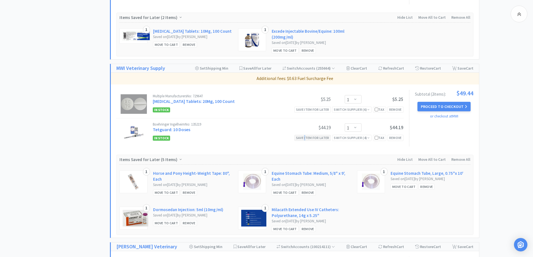
click at [304, 139] on div "Save item for later" at bounding box center [312, 138] width 37 height 6
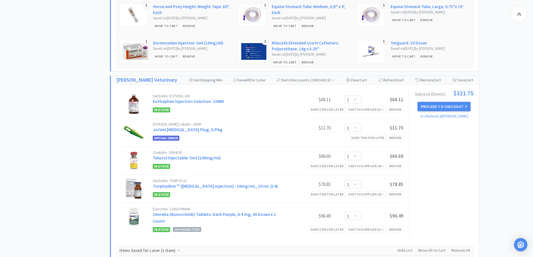
scroll to position [616, 0]
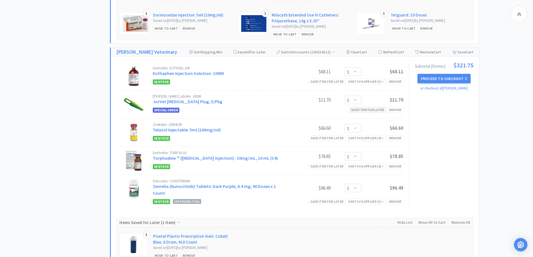
click at [369, 110] on div "Save item for later" at bounding box center [368, 110] width 37 height 6
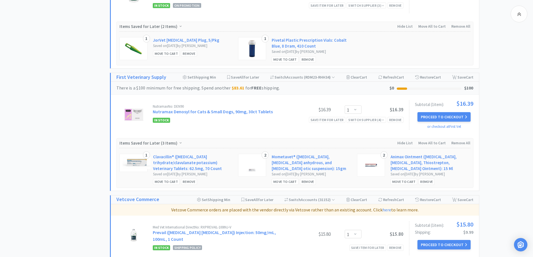
scroll to position [812, 0]
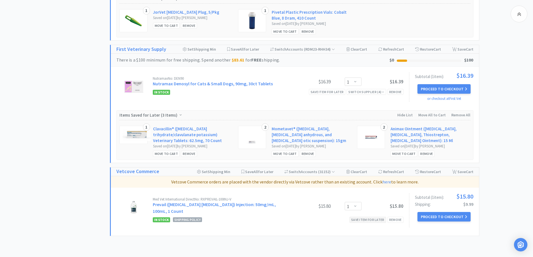
click at [367, 217] on div "Save item for later" at bounding box center [368, 220] width 37 height 6
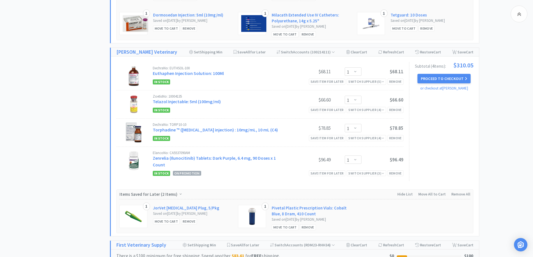
scroll to position [756, 0]
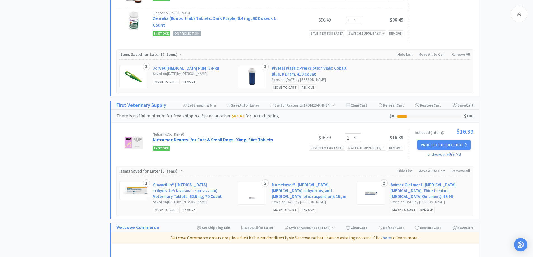
click at [192, 137] on link "Nutramax Denosyl for Cats & Small Dogs, 90mg, 30ct Tablets" at bounding box center [213, 140] width 120 height 6
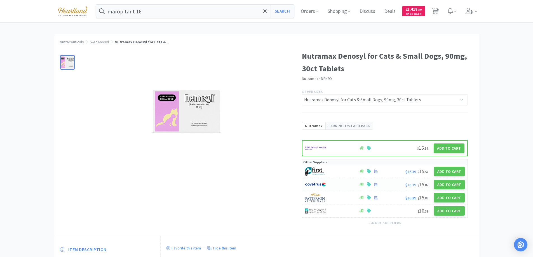
click at [336, 184] on div at bounding box center [329, 185] width 48 height 10
select select "1"
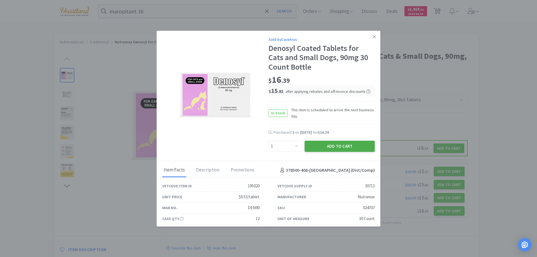
click at [334, 143] on button "Add to Cart" at bounding box center [340, 146] width 70 height 11
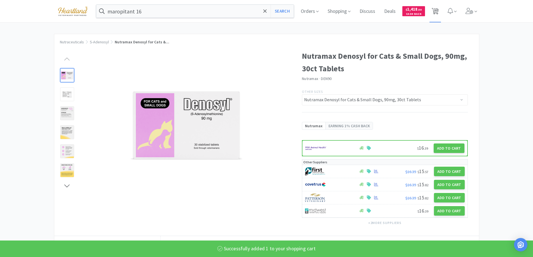
click at [439, 10] on icon at bounding box center [435, 11] width 7 height 6
select select "1"
select select "2"
select select "1"
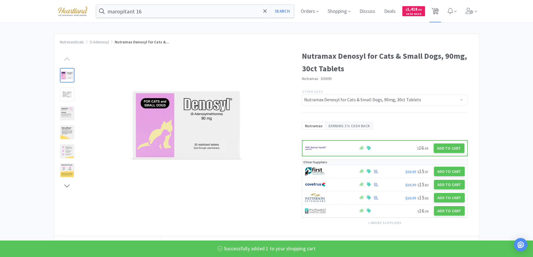
select select "1"
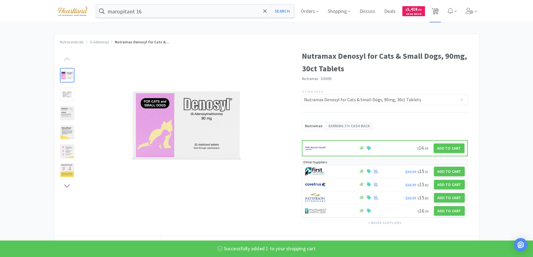
select select "1"
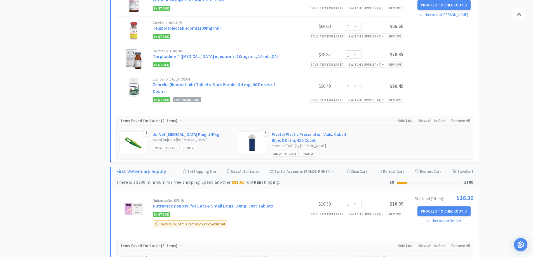
scroll to position [840, 0]
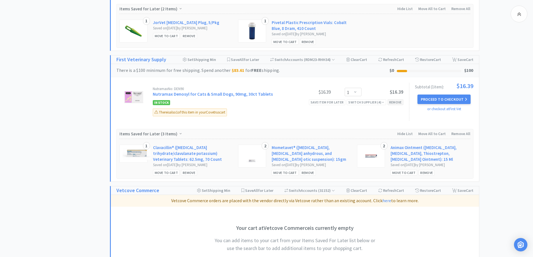
click at [398, 99] on div "Remove" at bounding box center [396, 102] width 16 height 6
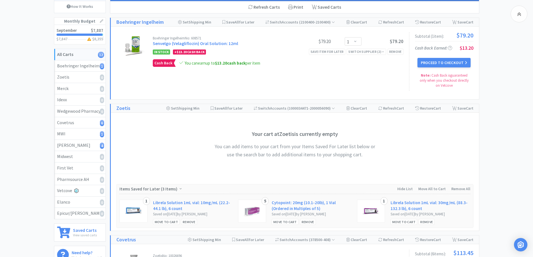
scroll to position [0, 0]
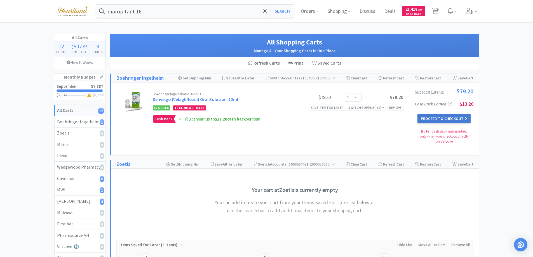
click at [451, 116] on button "Proceed to Checkout" at bounding box center [444, 119] width 53 height 10
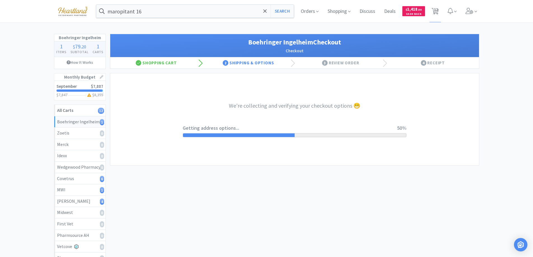
select select "invoice"
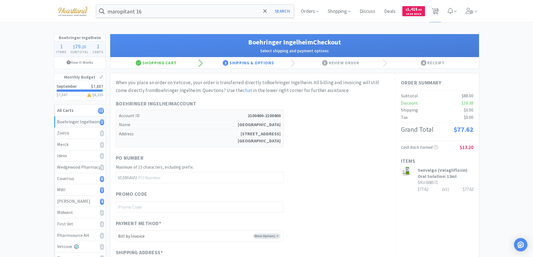
scroll to position [115, 0]
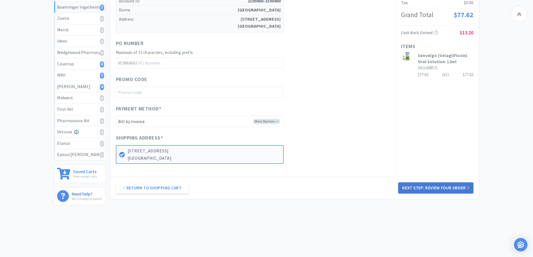
click at [442, 191] on button "Next Step: Review Your Order" at bounding box center [435, 187] width 75 height 11
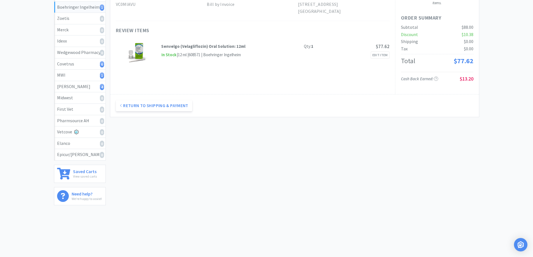
scroll to position [0, 0]
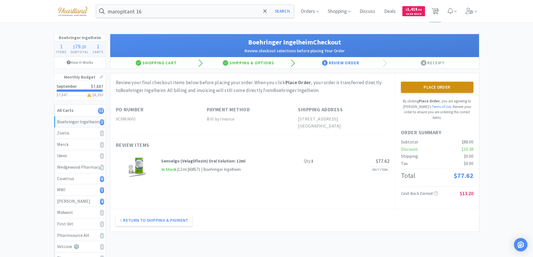
click at [434, 85] on button "Place Order" at bounding box center [437, 87] width 72 height 11
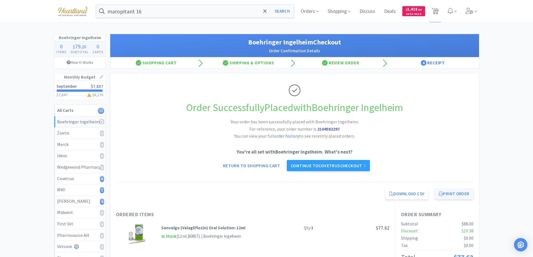
click at [461, 195] on button "Print Order" at bounding box center [454, 193] width 38 height 11
click at [336, 165] on link "Continue to Covetrus checkout" at bounding box center [328, 165] width 83 height 11
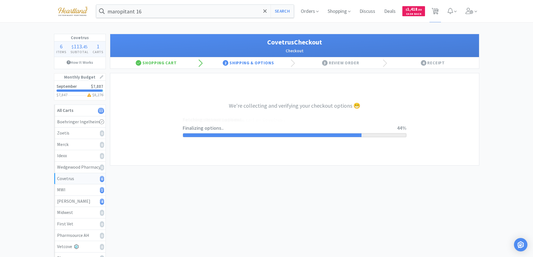
select select "ACCOUNT"
select select "cvt-standard-net"
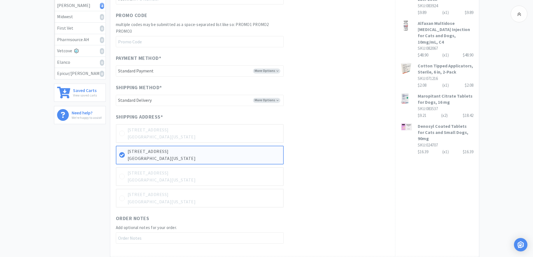
scroll to position [275, 0]
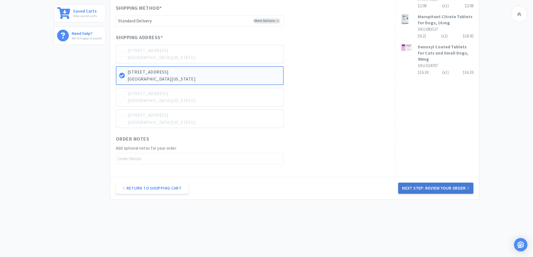
click at [433, 191] on button "Next Step: Review Your Order" at bounding box center [435, 188] width 75 height 11
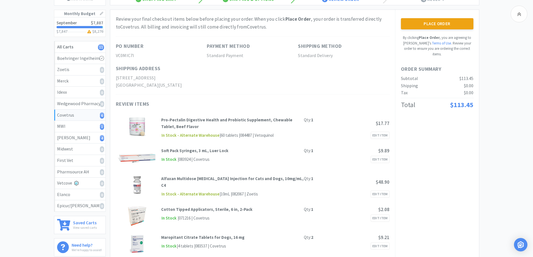
scroll to position [8, 0]
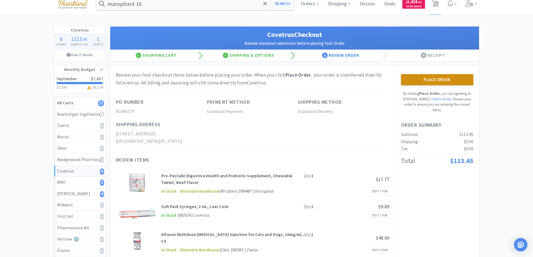
click at [430, 79] on button "Place Order" at bounding box center [437, 79] width 72 height 11
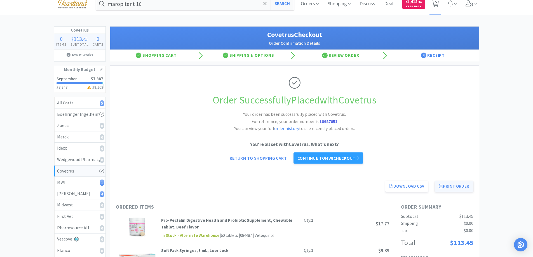
click at [464, 189] on button "Print Order" at bounding box center [454, 186] width 38 height 11
click at [336, 162] on link "Continue to MWI checkout" at bounding box center [329, 158] width 70 height 11
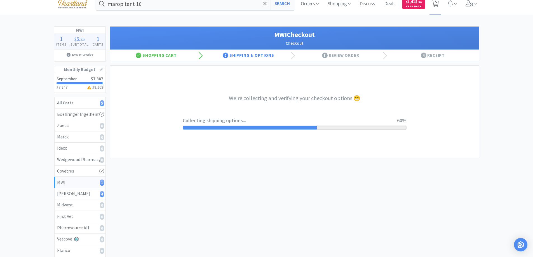
select select "STD_"
select select "FX9"
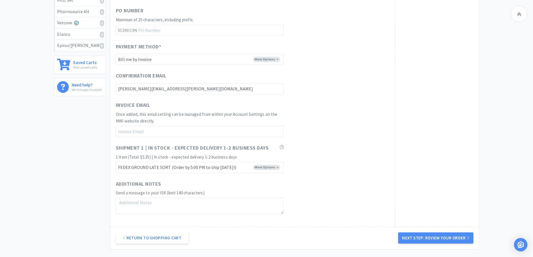
scroll to position [274, 0]
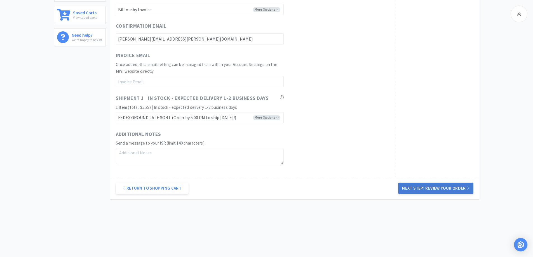
click at [454, 188] on button "Next Step: Review Your Order" at bounding box center [435, 188] width 75 height 11
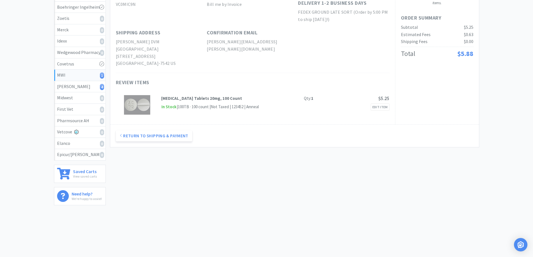
scroll to position [0, 0]
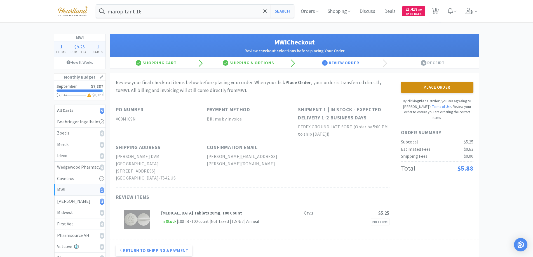
click at [446, 88] on button "Place Order" at bounding box center [437, 87] width 72 height 11
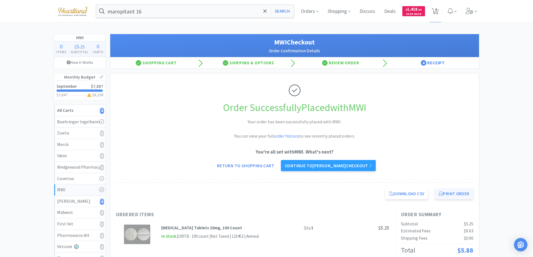
click at [454, 197] on button "Print Order" at bounding box center [454, 193] width 38 height 11
click at [334, 166] on link "Continue to [PERSON_NAME] checkout" at bounding box center [328, 165] width 95 height 11
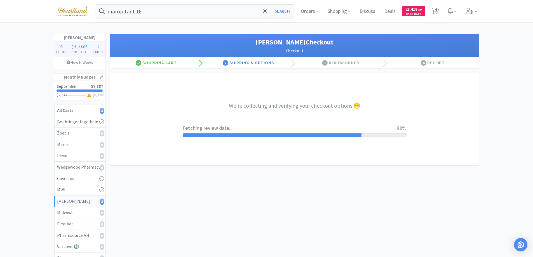
select select "1"
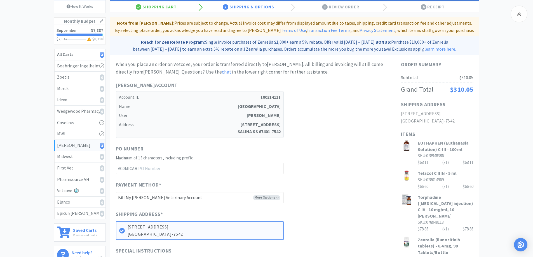
scroll to position [140, 0]
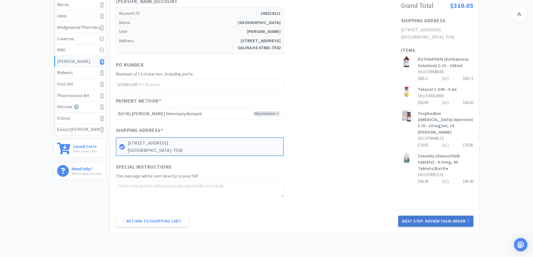
click at [440, 222] on button "Next Step: Review Your Order" at bounding box center [435, 221] width 75 height 11
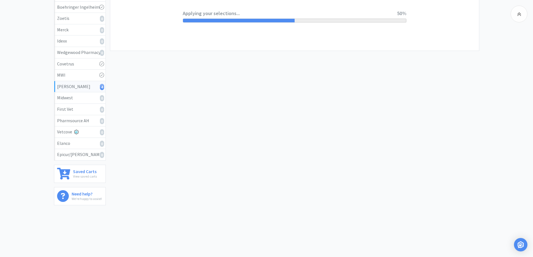
scroll to position [0, 0]
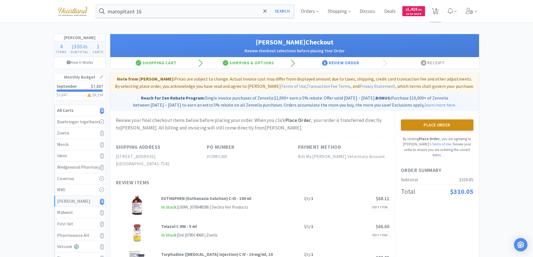
click at [438, 125] on button "Place Order" at bounding box center [437, 125] width 72 height 11
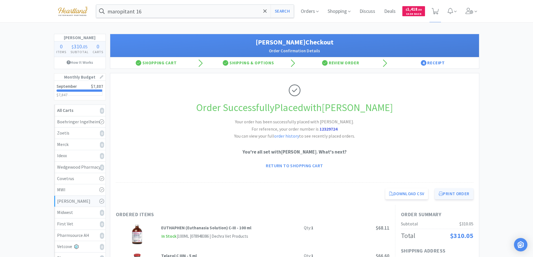
click at [451, 196] on button "Print Order" at bounding box center [454, 193] width 38 height 11
click at [316, 10] on icon at bounding box center [317, 11] width 3 height 5
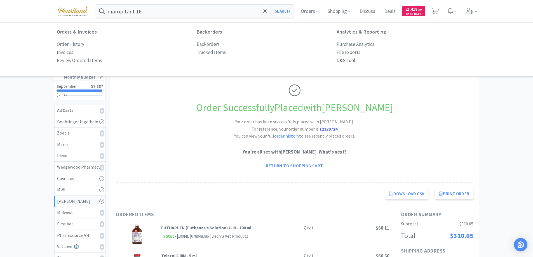
click at [347, 57] on p "D&S Tool" at bounding box center [346, 61] width 19 height 8
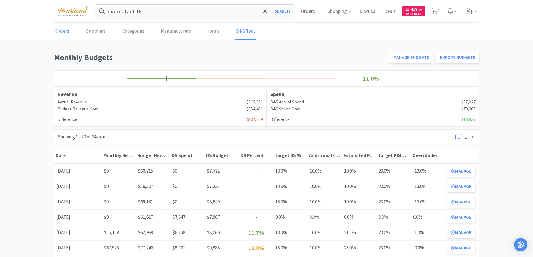
click at [69, 32] on link "Orders" at bounding box center [62, 31] width 17 height 17
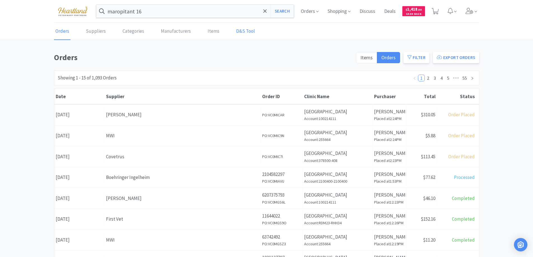
click at [239, 33] on link "D&S Tool" at bounding box center [246, 31] width 22 height 17
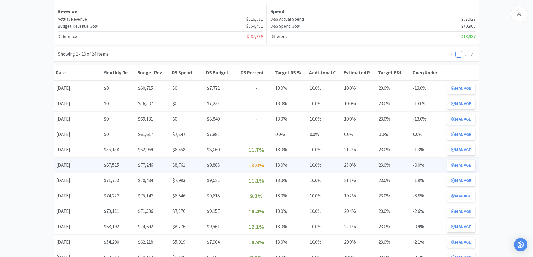
scroll to position [55, 0]
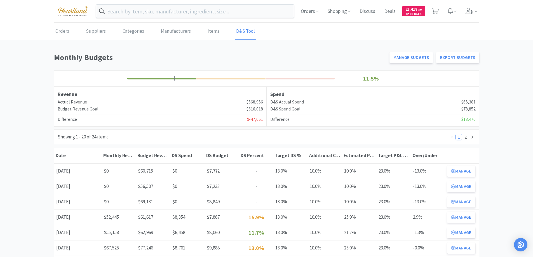
scroll to position [56, 0]
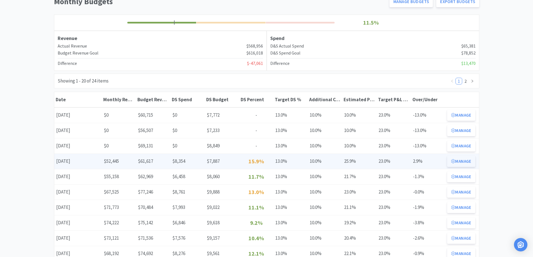
click at [466, 164] on button "Manage" at bounding box center [461, 161] width 28 height 11
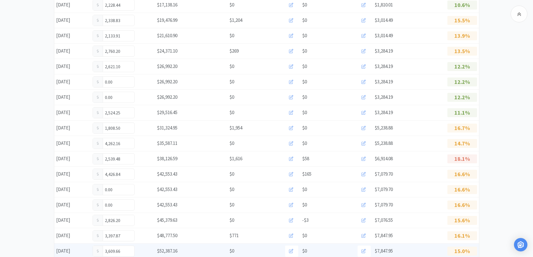
scroll to position [307, 0]
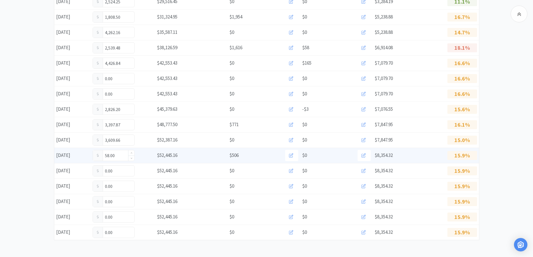
click at [121, 155] on input "58.00" at bounding box center [113, 155] width 41 height 11
type input "5"
type input "1,589.25"
click at [123, 154] on input "1,589.25" at bounding box center [113, 155] width 41 height 11
type input "1"
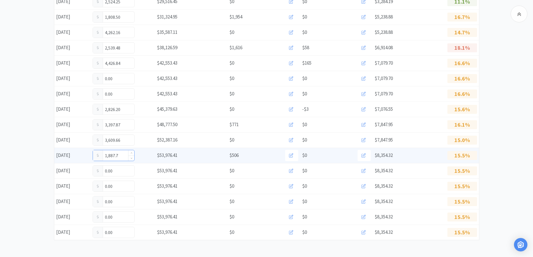
type input "1,887.75"
